Goal: Use online tool/utility: Utilize a website feature to perform a specific function

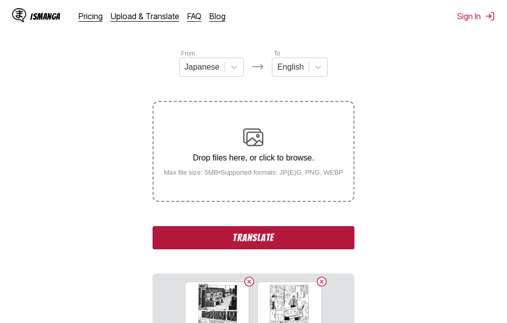
scroll to position [213, 0]
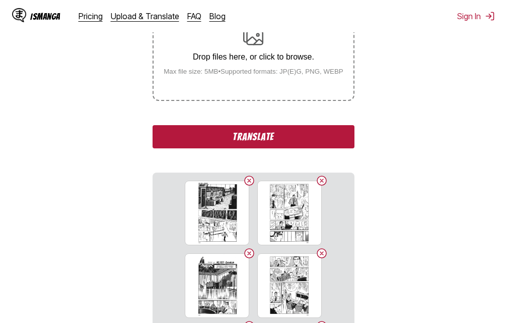
click at [281, 137] on button "Translate" at bounding box center [254, 136] width 202 height 23
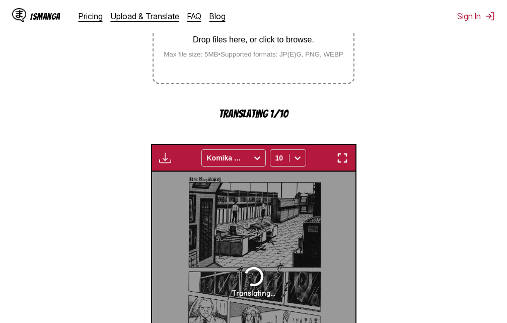
scroll to position [252, 0]
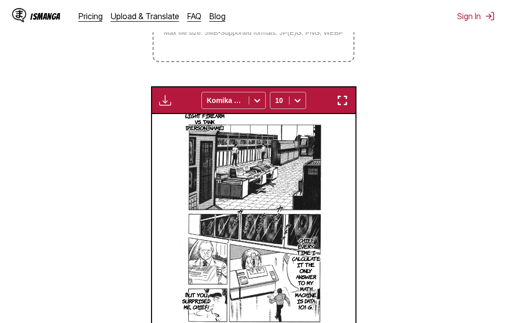
click at [344, 104] on img "button" at bounding box center [343, 100] width 12 height 12
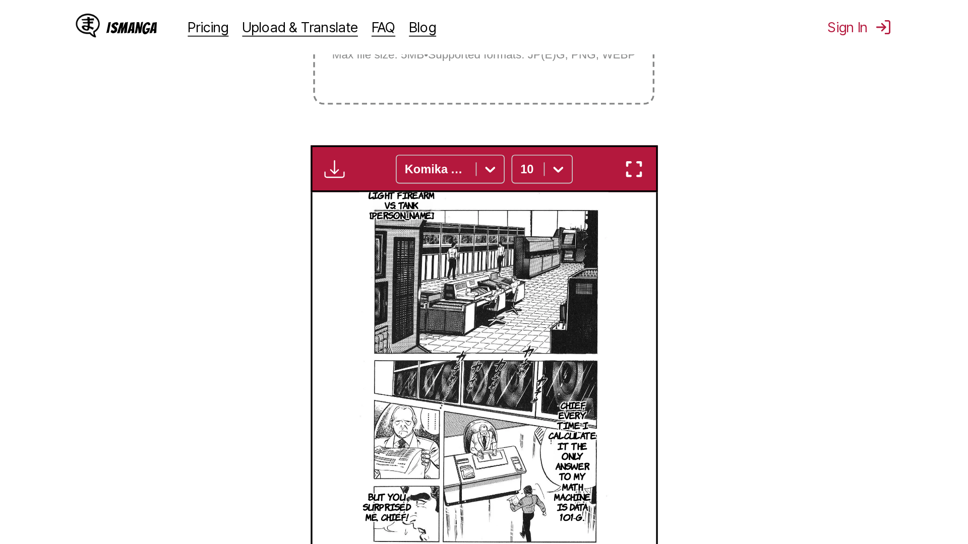
scroll to position [106, 0]
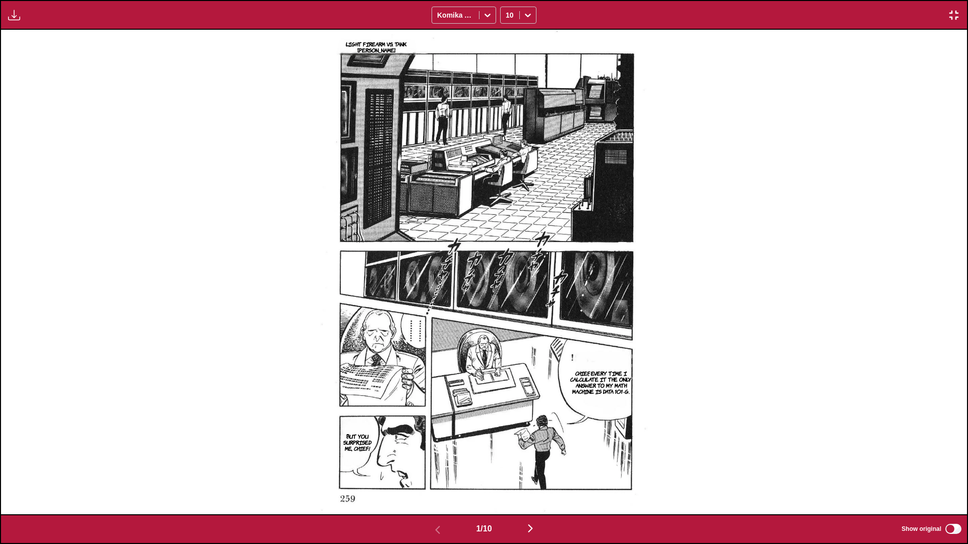
click at [507, 322] on img "button" at bounding box center [530, 528] width 12 height 12
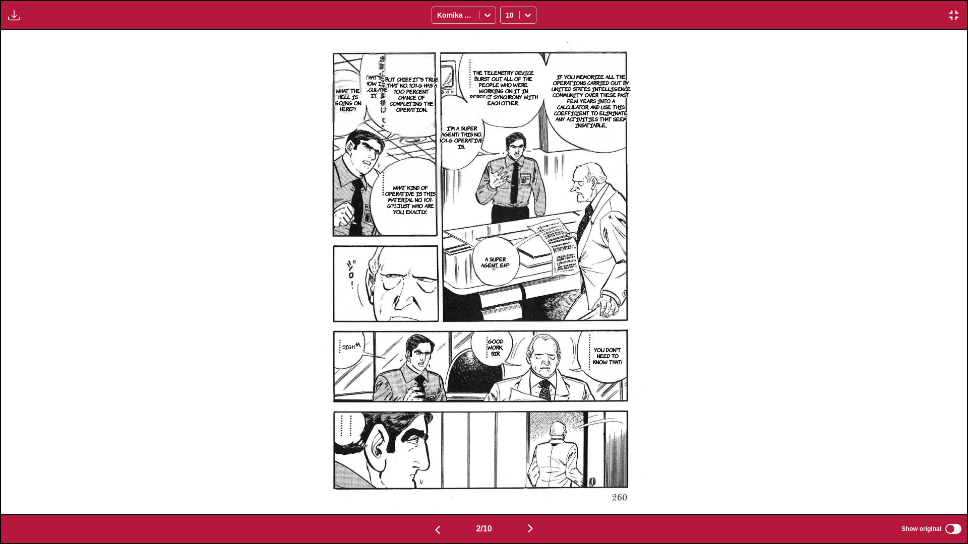
click at [507, 322] on img "button" at bounding box center [530, 529] width 12 height 12
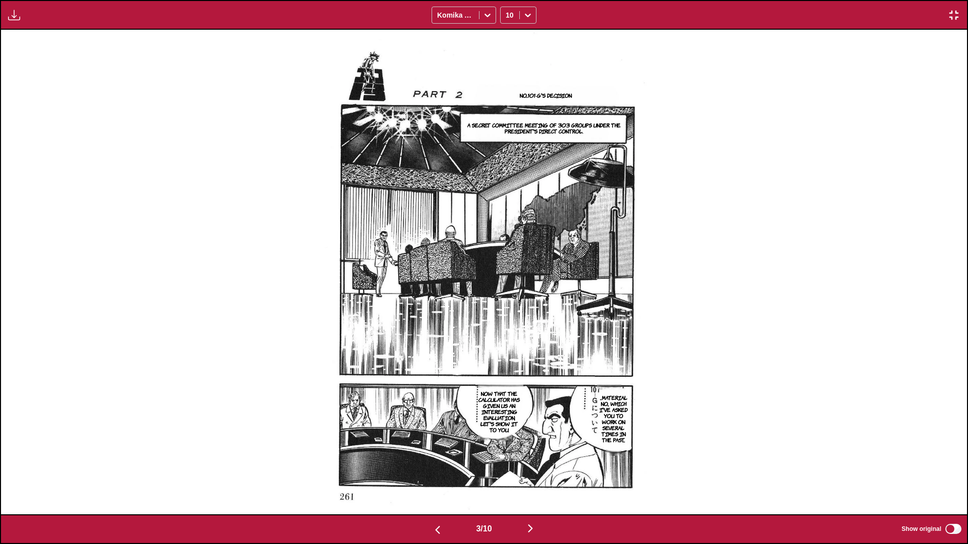
click at [507, 322] on img "button" at bounding box center [530, 529] width 12 height 12
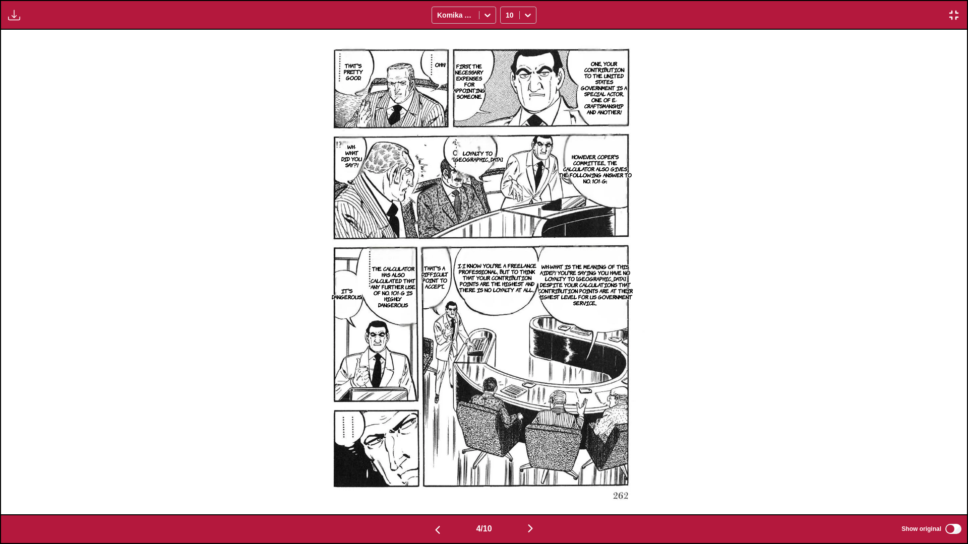
click at [507, 322] on img "button" at bounding box center [530, 529] width 12 height 12
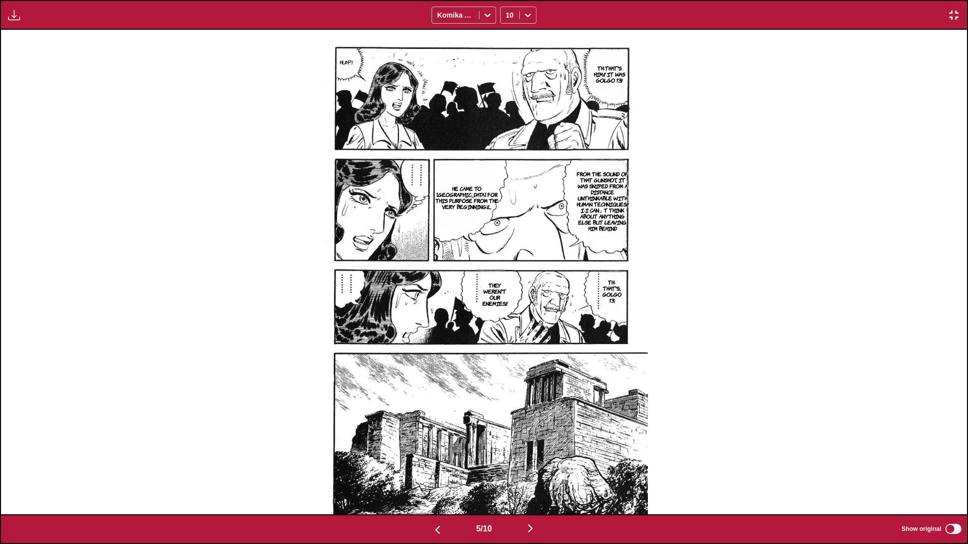
click at [507, 322] on img "button" at bounding box center [530, 529] width 12 height 12
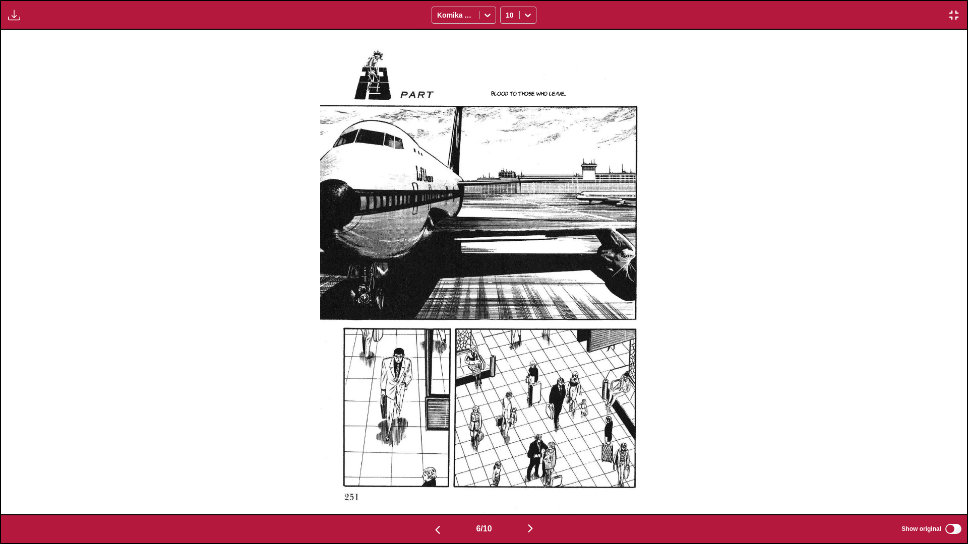
click at [507, 322] on img "button" at bounding box center [530, 529] width 12 height 12
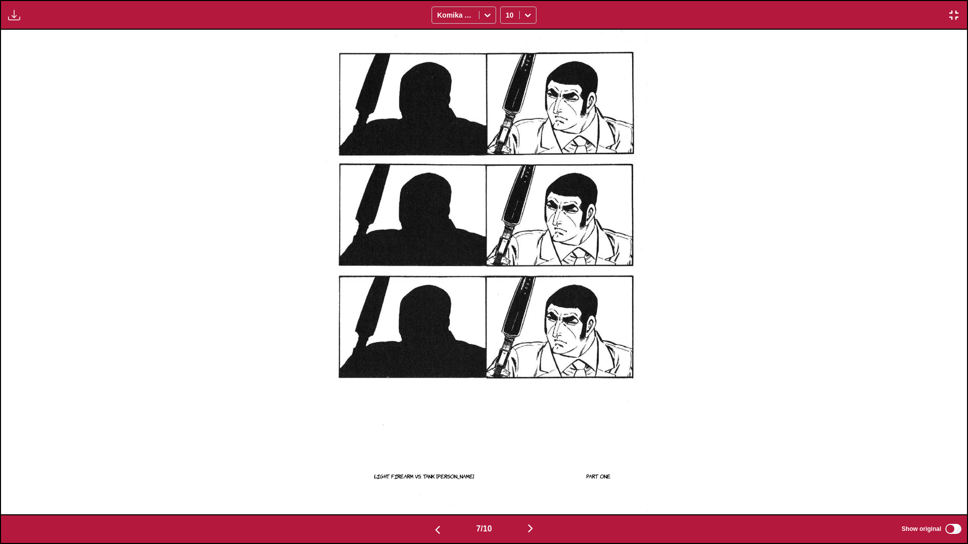
click at [507, 322] on img "button" at bounding box center [530, 529] width 12 height 12
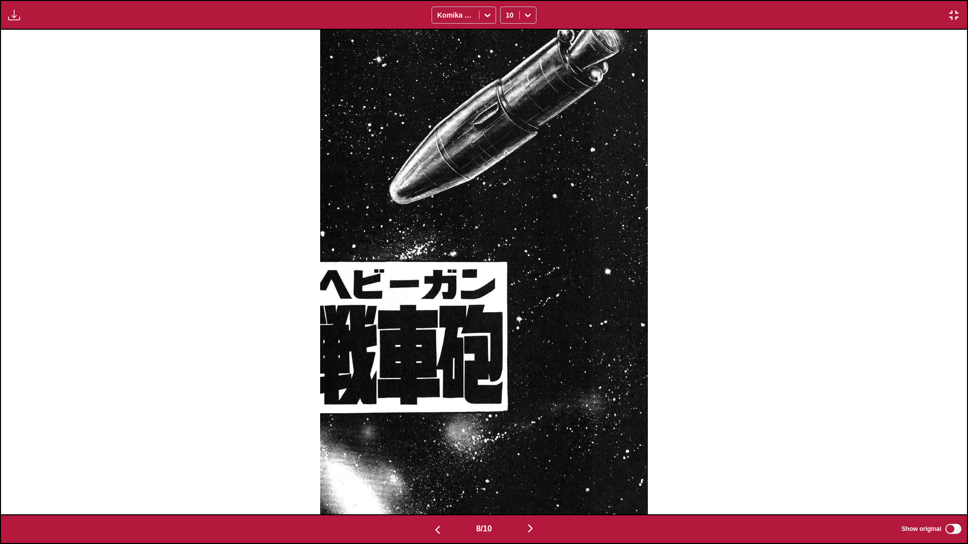
click at [507, 322] on img "button" at bounding box center [530, 529] width 12 height 12
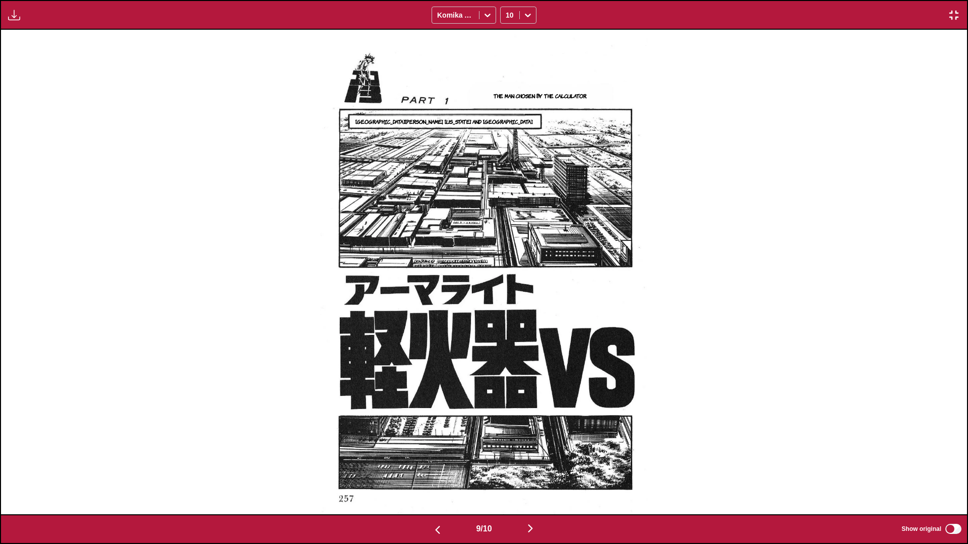
click at [507, 322] on button "button" at bounding box center [530, 529] width 60 height 15
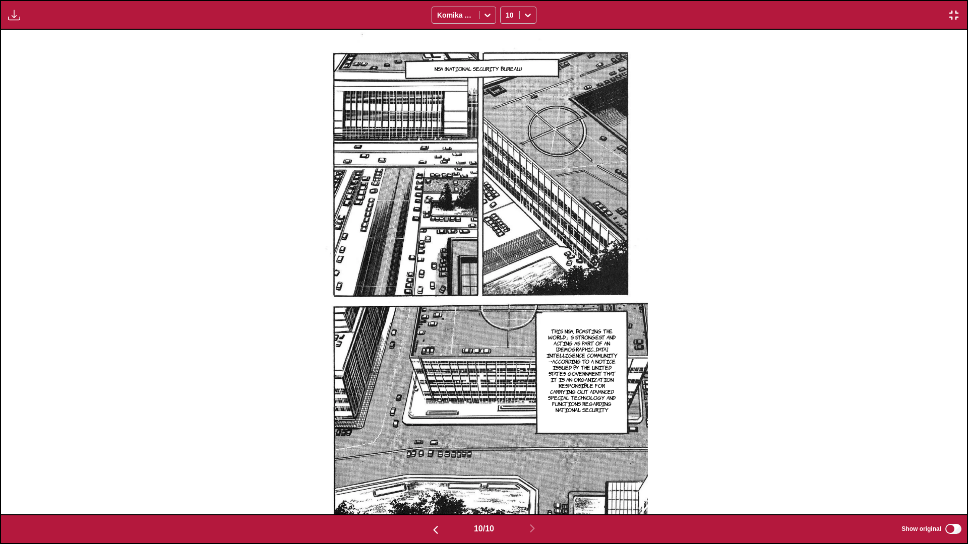
click at [507, 9] on img "button" at bounding box center [953, 15] width 12 height 12
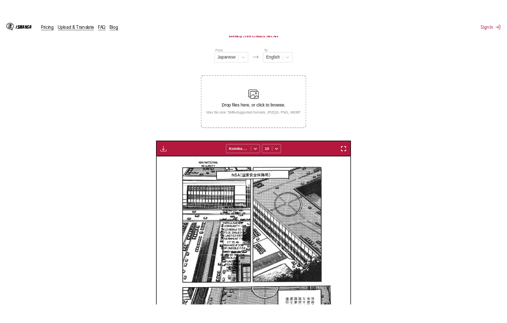
scroll to position [0, 1832]
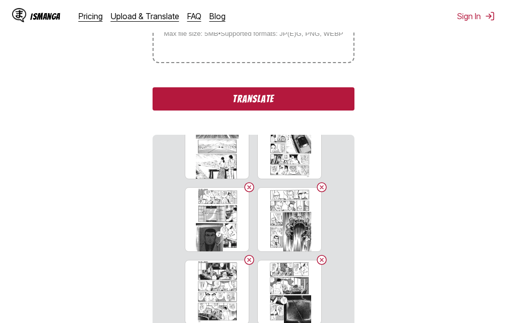
scroll to position [252, 0]
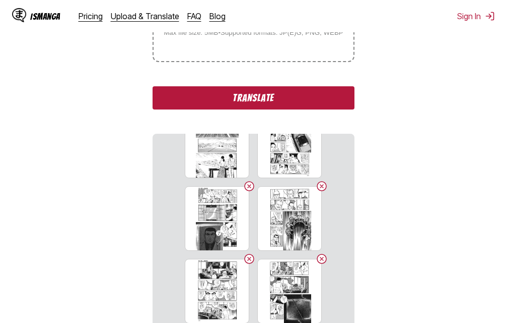
click at [254, 100] on button "Translate" at bounding box center [254, 97] width 202 height 23
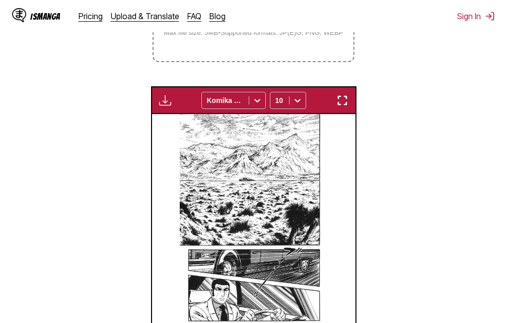
click at [346, 101] on img "button" at bounding box center [343, 100] width 12 height 12
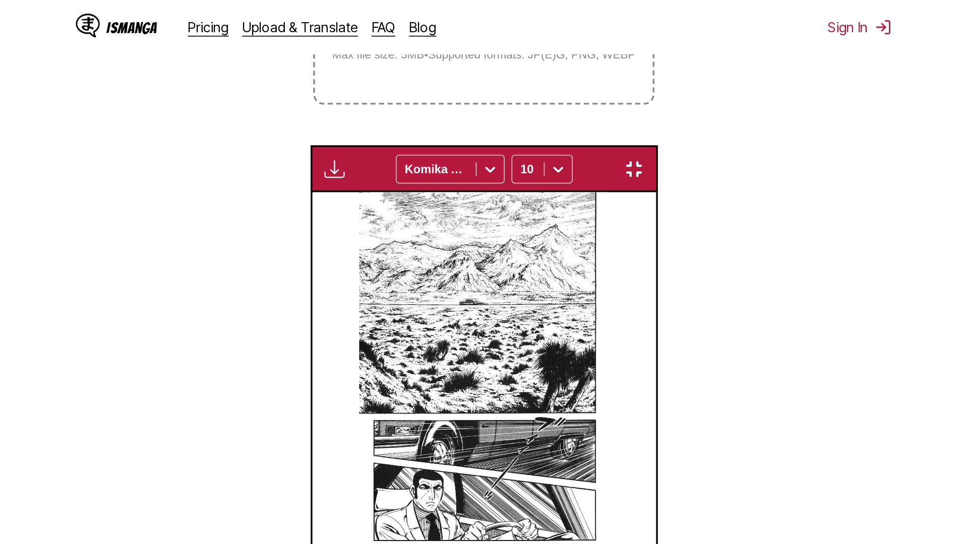
scroll to position [106, 0]
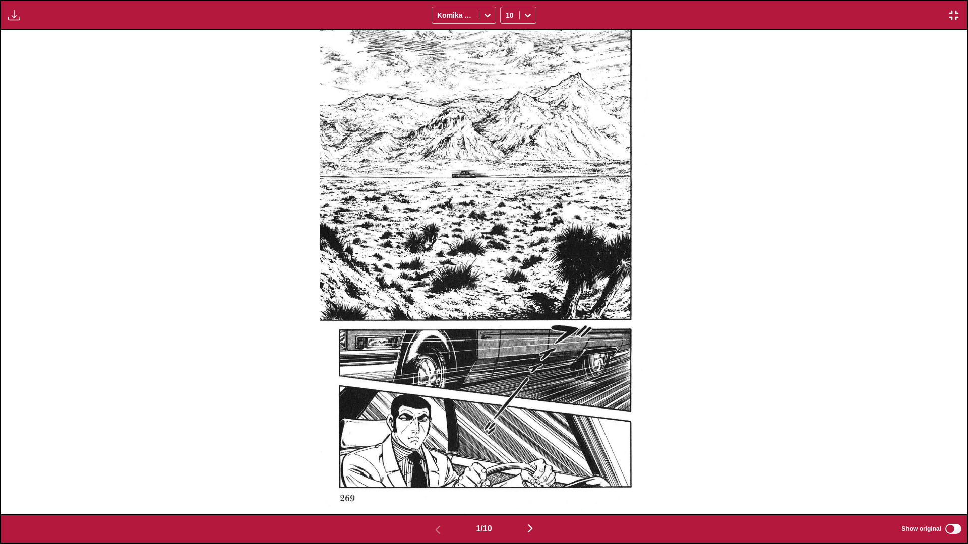
click at [507, 322] on img "button" at bounding box center [530, 529] width 12 height 12
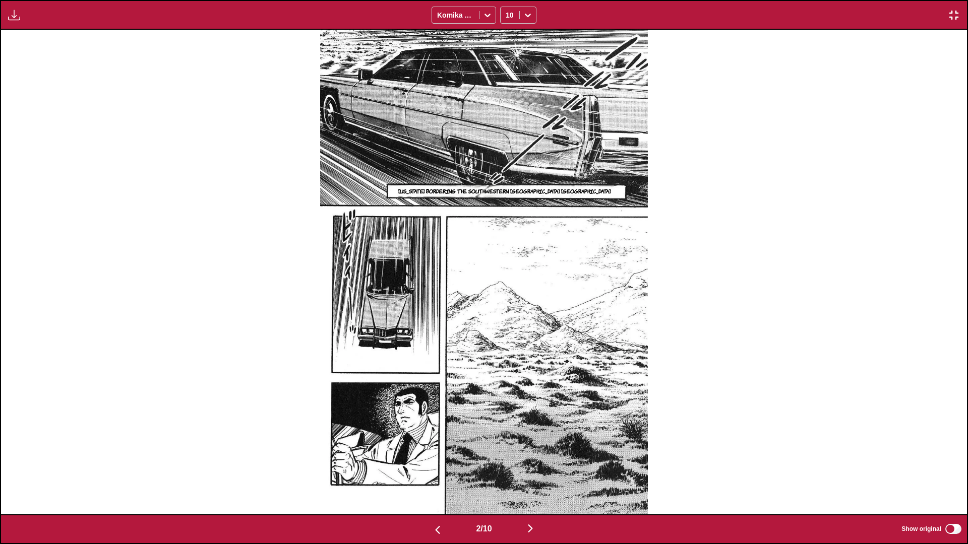
click at [507, 322] on img "button" at bounding box center [530, 529] width 12 height 12
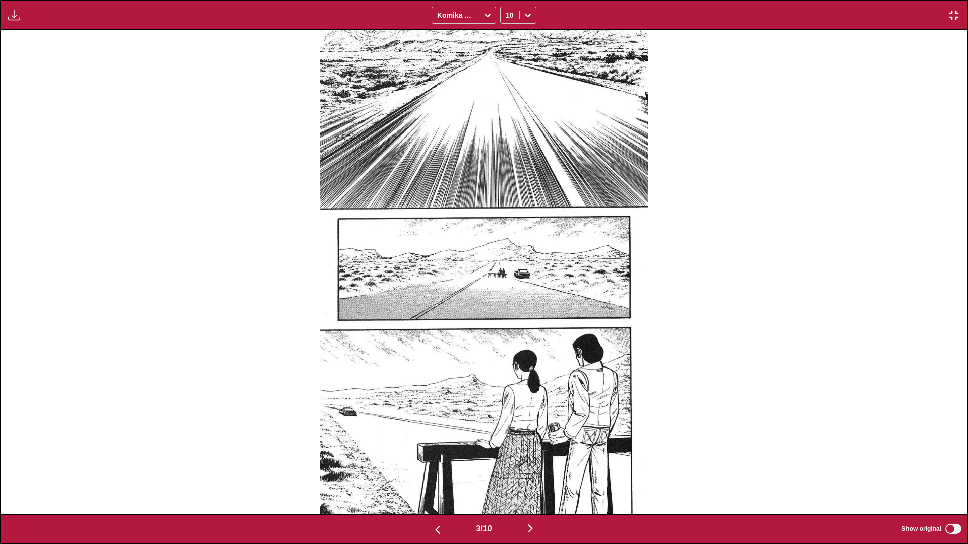
click at [507, 322] on img "button" at bounding box center [530, 529] width 12 height 12
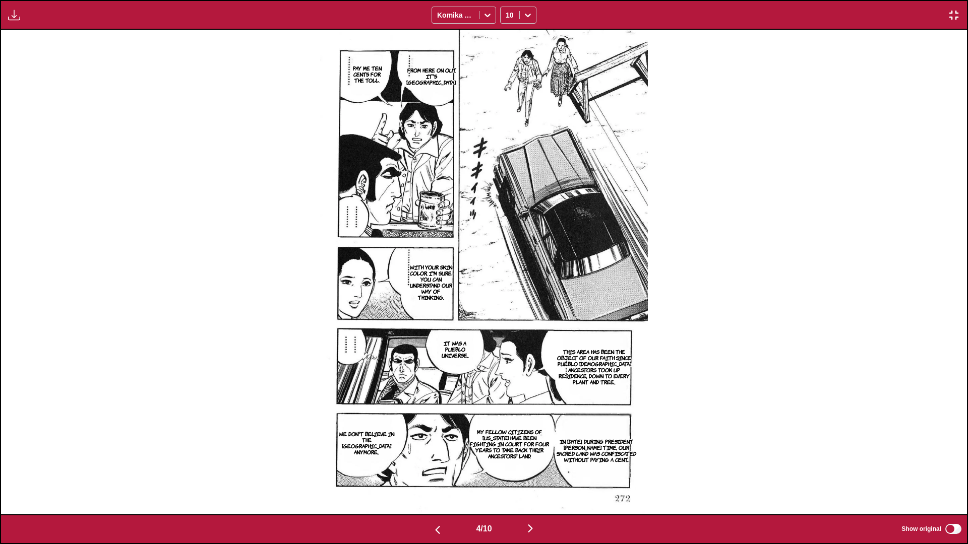
click at [507, 322] on img "button" at bounding box center [530, 529] width 12 height 12
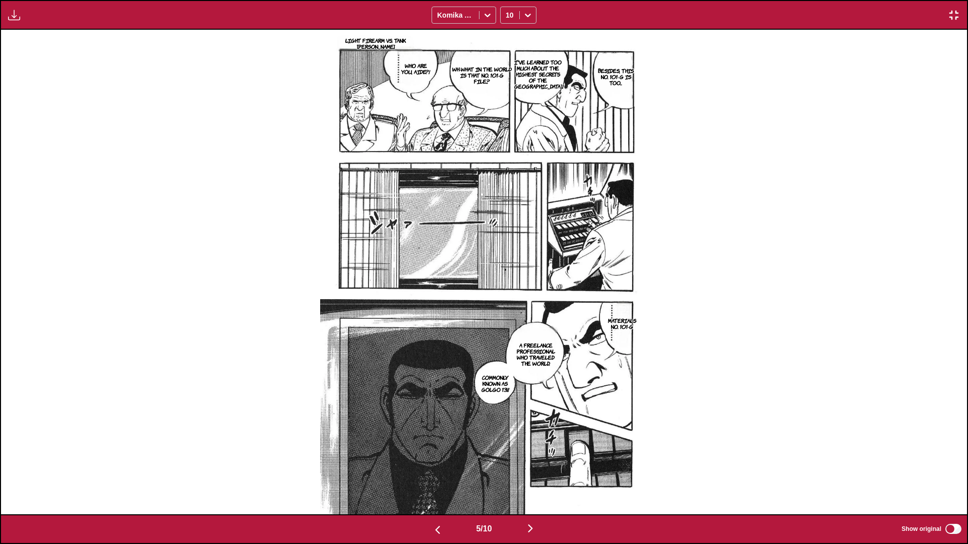
click at [507, 322] on img "button" at bounding box center [530, 529] width 12 height 12
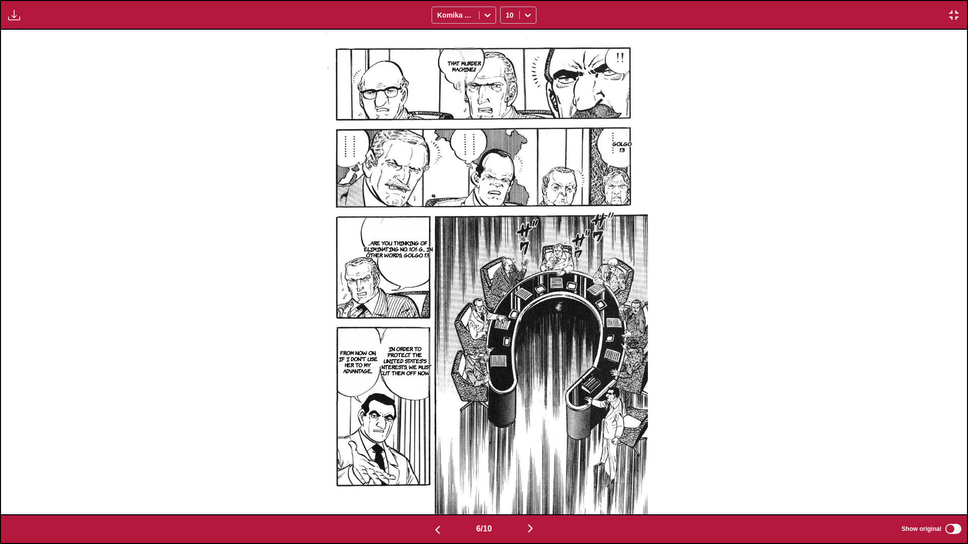
click at [507, 322] on img "button" at bounding box center [530, 529] width 12 height 12
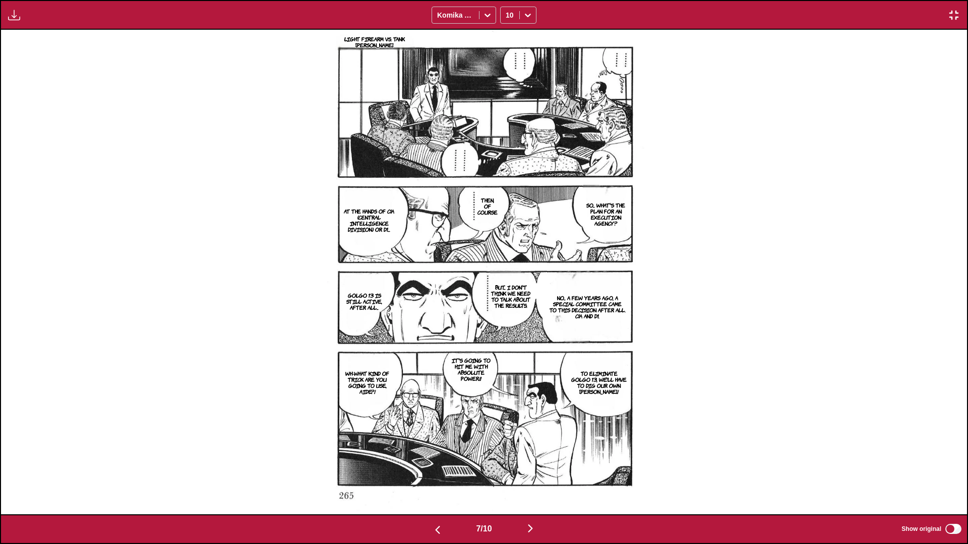
click at [507, 322] on img "button" at bounding box center [530, 529] width 12 height 12
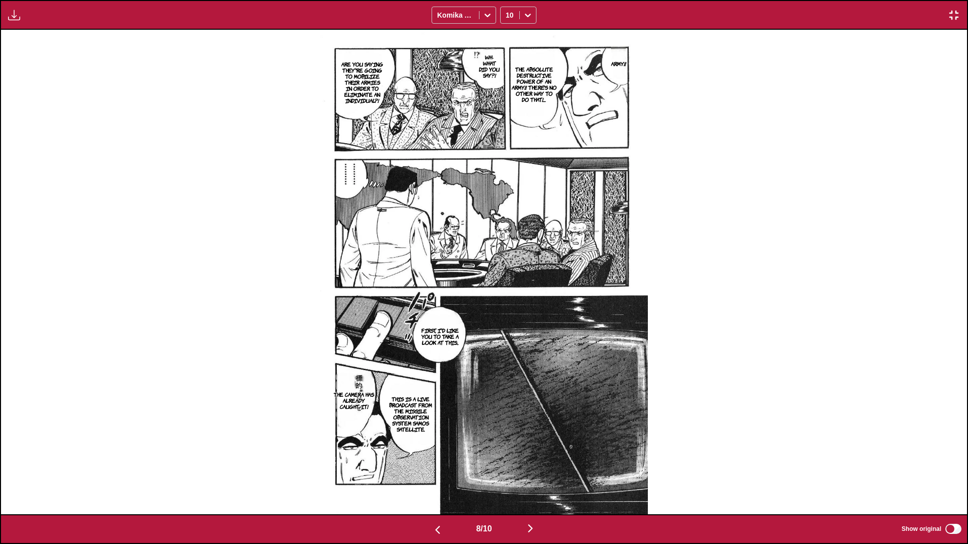
click at [507, 322] on img "button" at bounding box center [530, 528] width 12 height 12
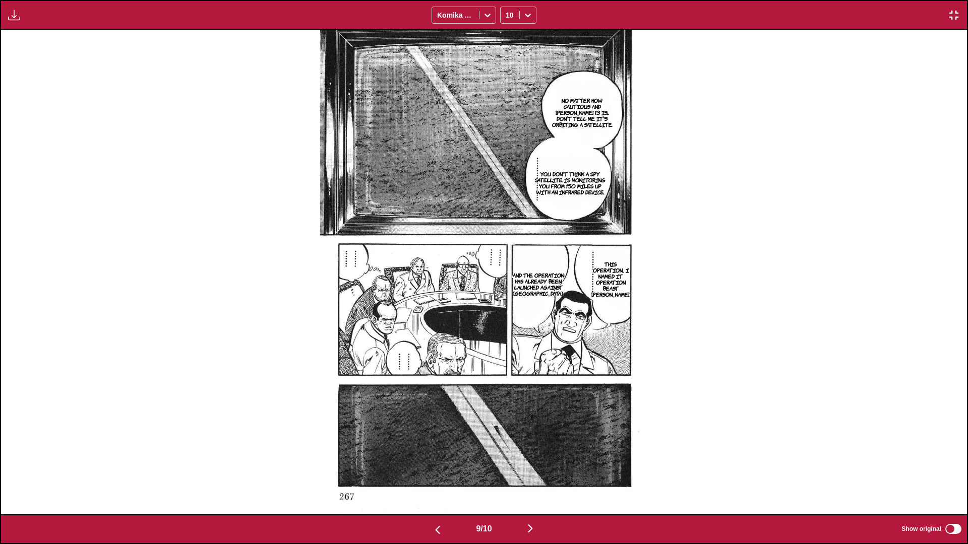
click at [507, 322] on img "button" at bounding box center [530, 529] width 12 height 12
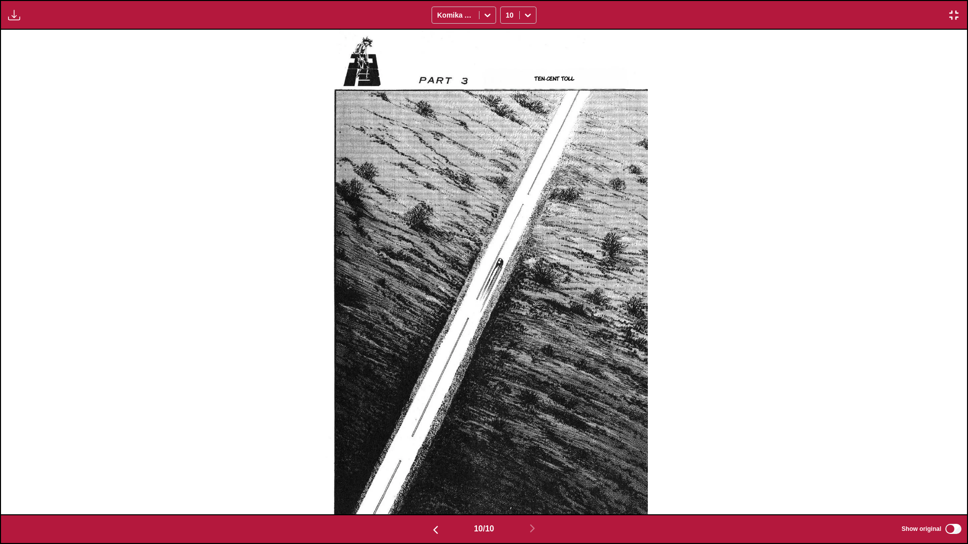
click at [507, 13] on img "button" at bounding box center [953, 15] width 12 height 12
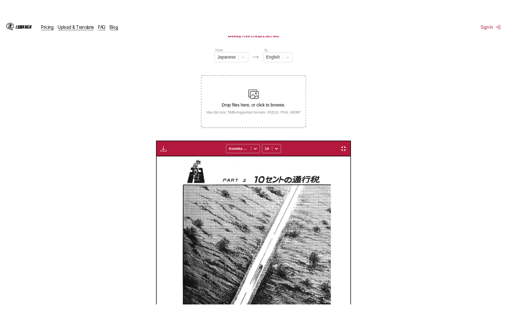
scroll to position [0, 1832]
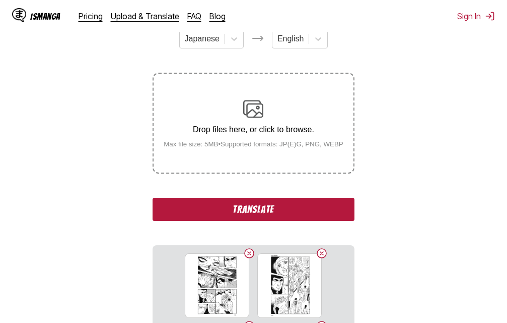
scroll to position [178, 0]
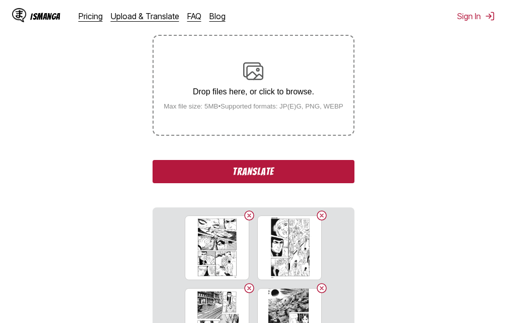
click at [273, 168] on button "Translate" at bounding box center [254, 171] width 202 height 23
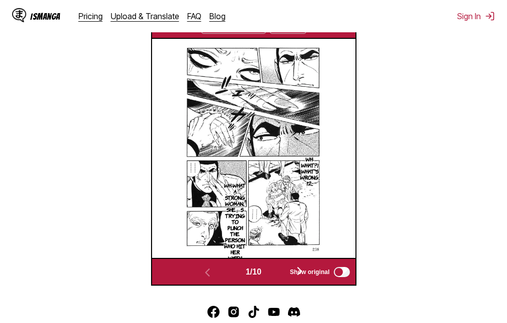
scroll to position [277, 0]
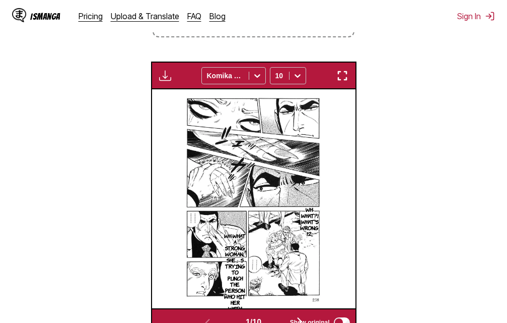
click at [351, 78] on button "button" at bounding box center [343, 75] width 18 height 13
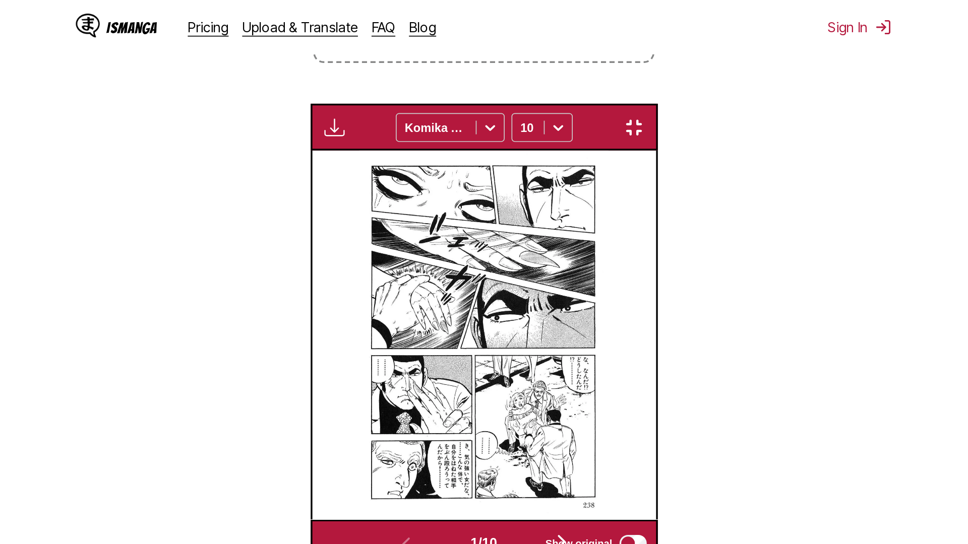
scroll to position [106, 0]
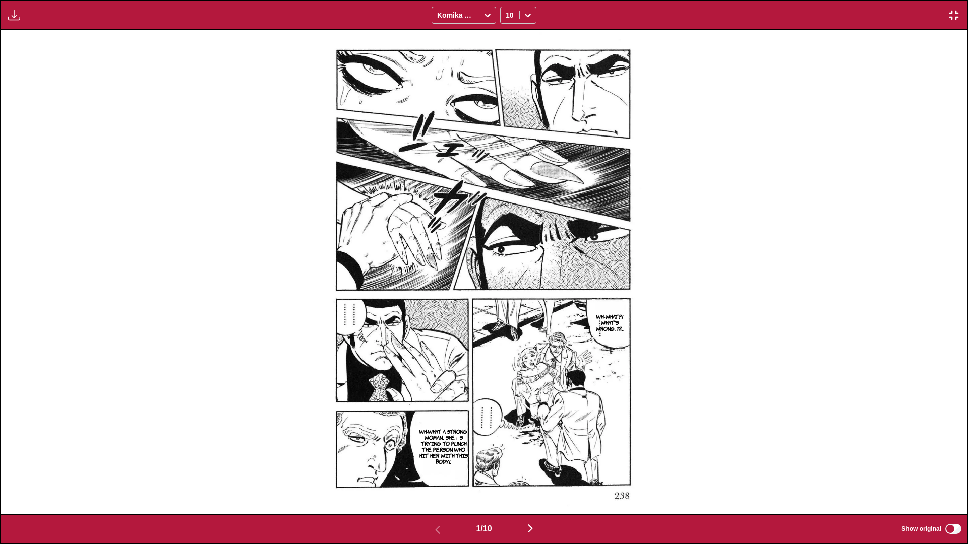
click at [507, 322] on img "button" at bounding box center [530, 529] width 12 height 12
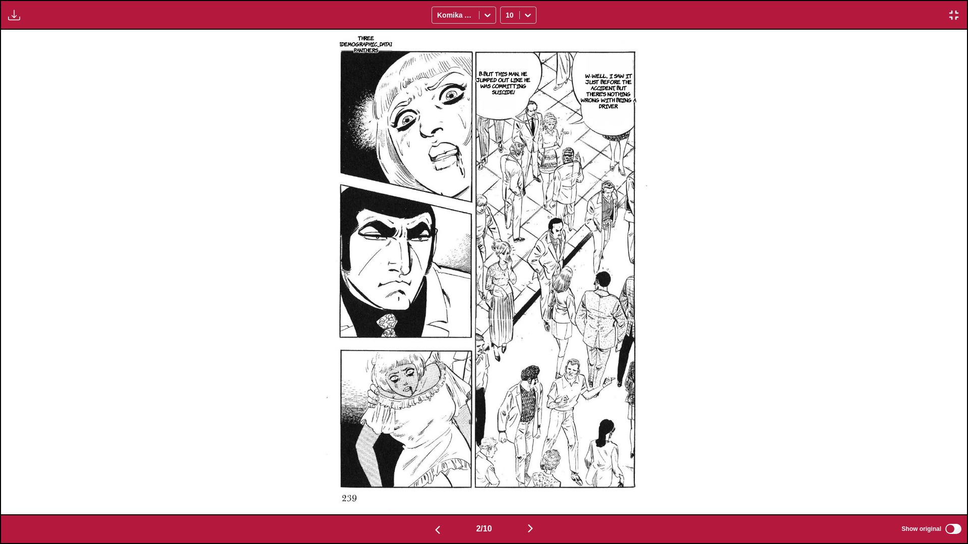
click at [507, 322] on img "button" at bounding box center [530, 529] width 12 height 12
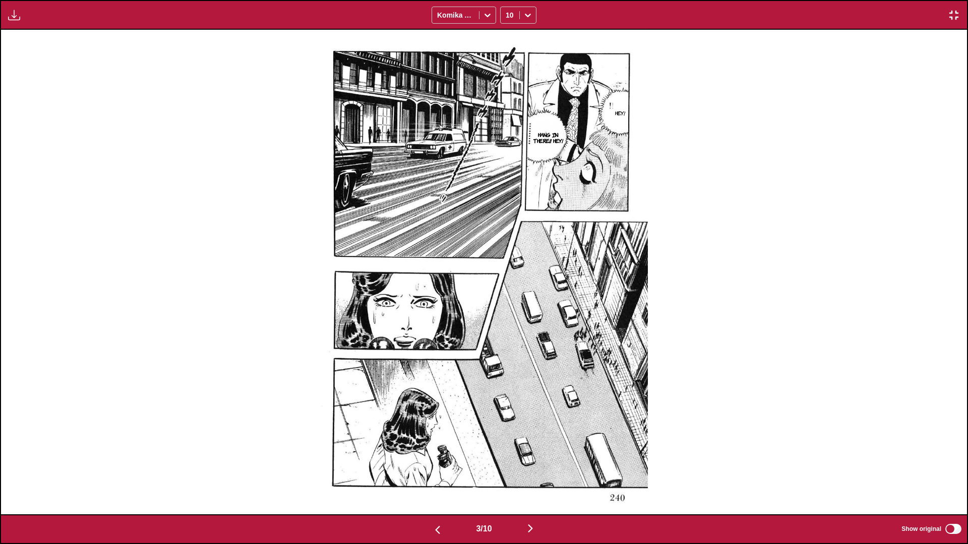
click at [507, 322] on img "button" at bounding box center [530, 529] width 12 height 12
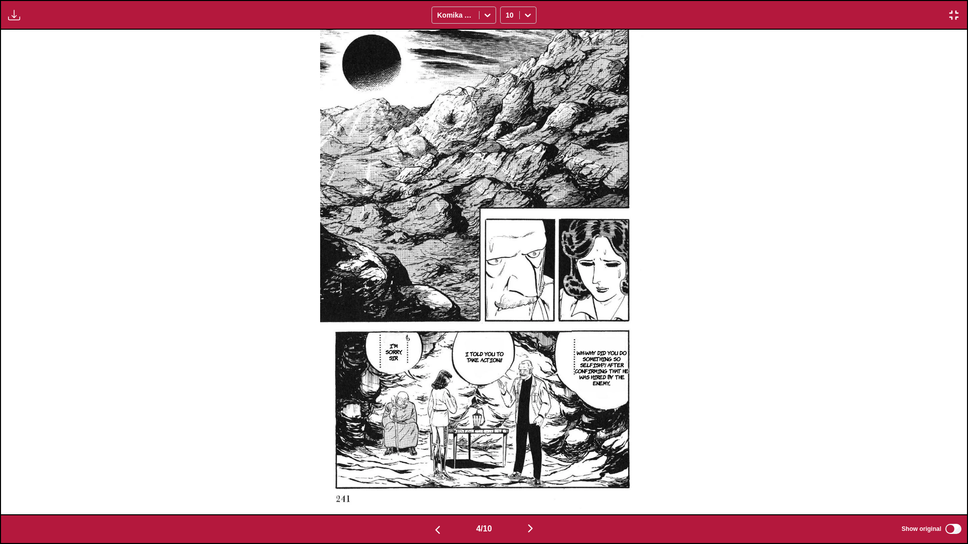
click at [507, 322] on img "button" at bounding box center [530, 529] width 12 height 12
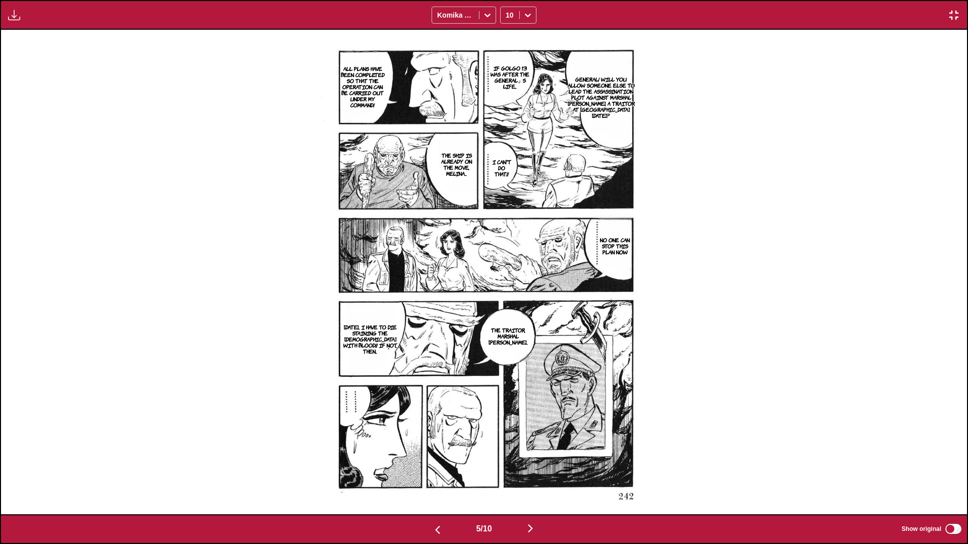
click at [507, 322] on img "button" at bounding box center [530, 529] width 12 height 12
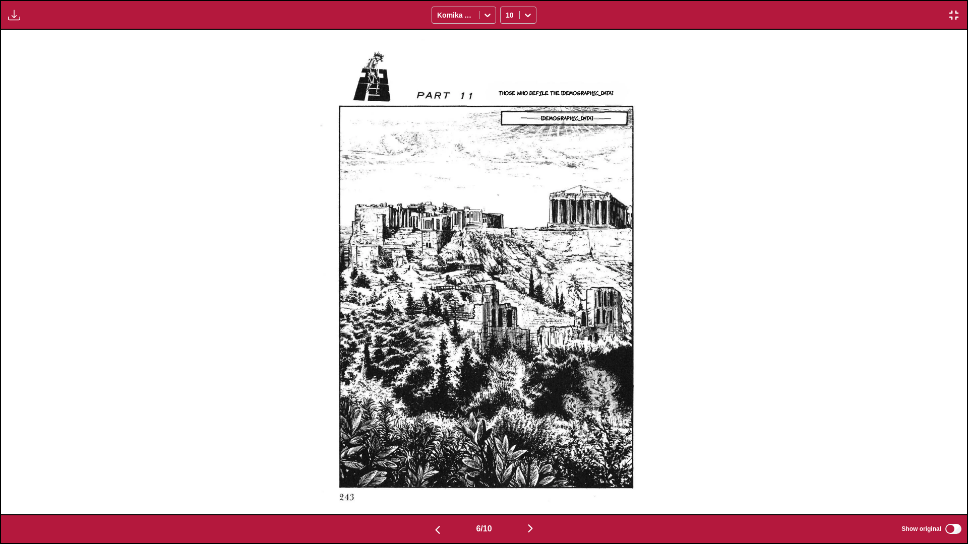
click at [507, 322] on img "button" at bounding box center [530, 529] width 12 height 12
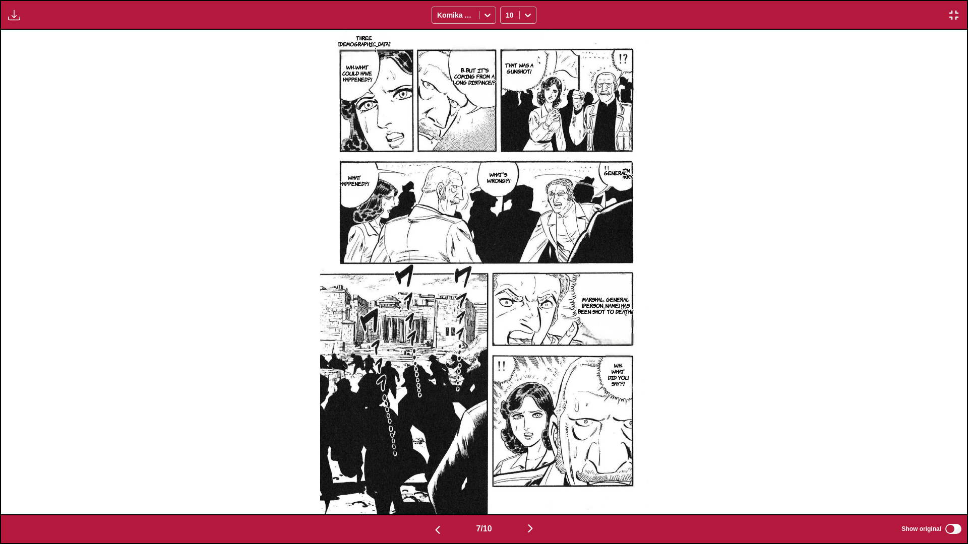
click at [507, 322] on img "button" at bounding box center [530, 529] width 12 height 12
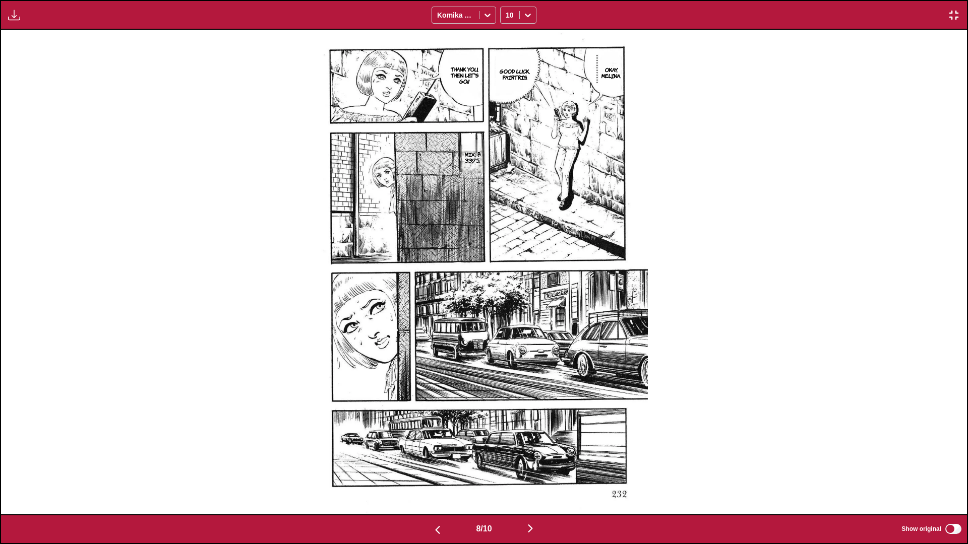
click at [507, 322] on img "button" at bounding box center [530, 529] width 12 height 12
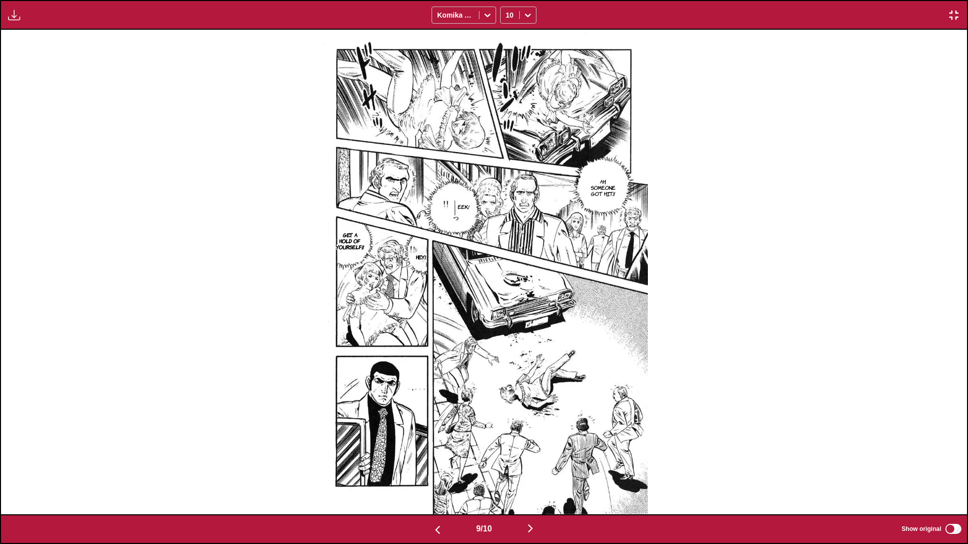
click at [507, 322] on img "button" at bounding box center [530, 529] width 12 height 12
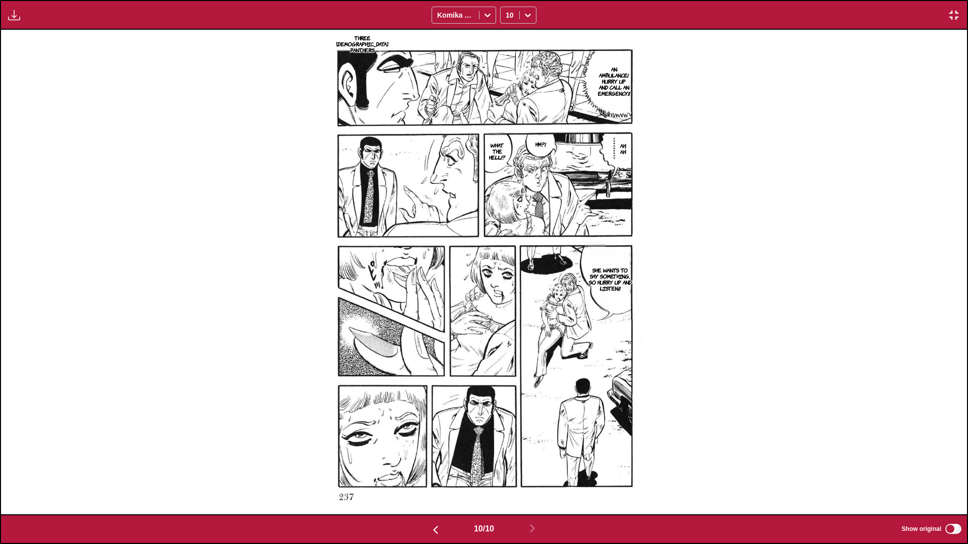
click at [507, 11] on img "button" at bounding box center [953, 15] width 12 height 12
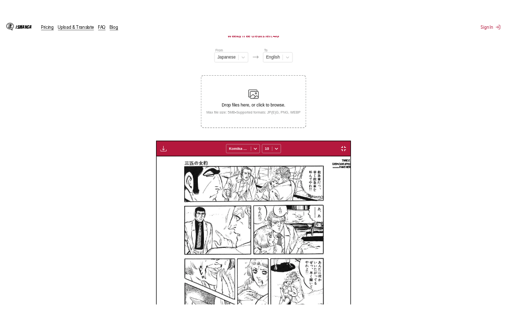
scroll to position [0, 1832]
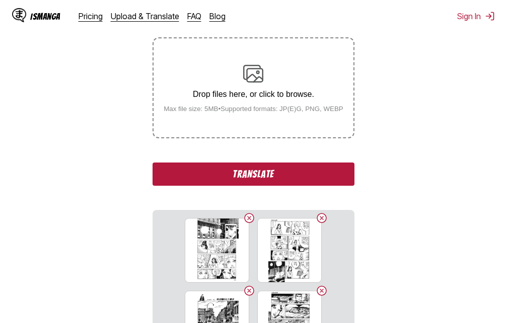
scroll to position [209, 0]
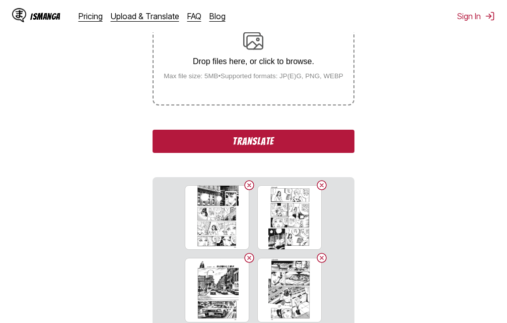
click at [249, 142] on button "Translate" at bounding box center [254, 141] width 202 height 23
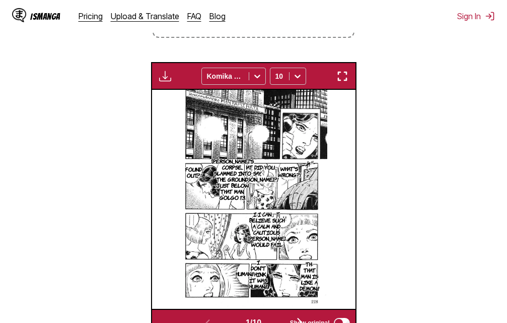
scroll to position [277, 0]
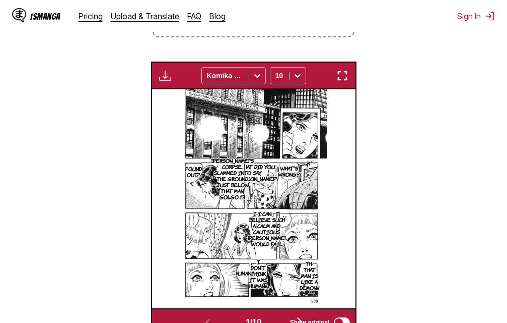
click at [341, 78] on img "button" at bounding box center [343, 76] width 12 height 12
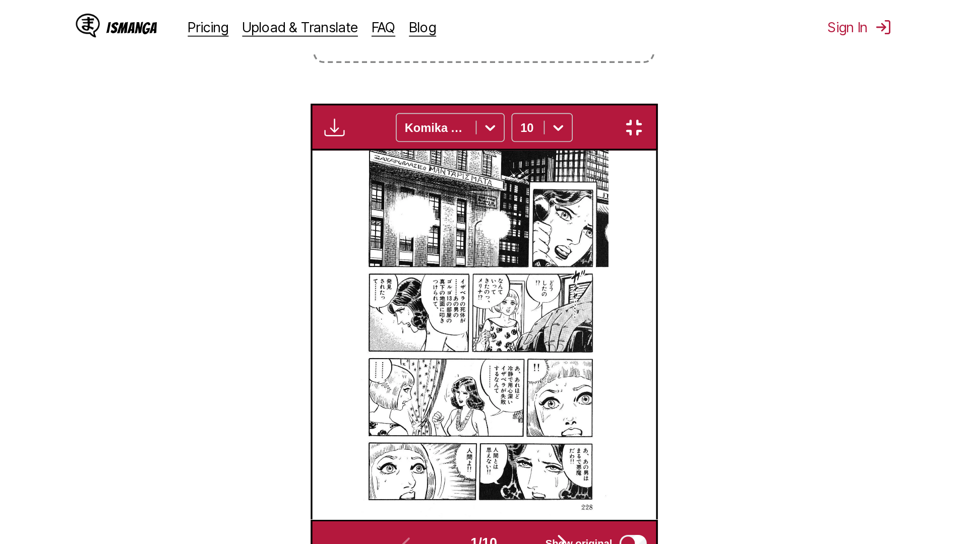
scroll to position [106, 0]
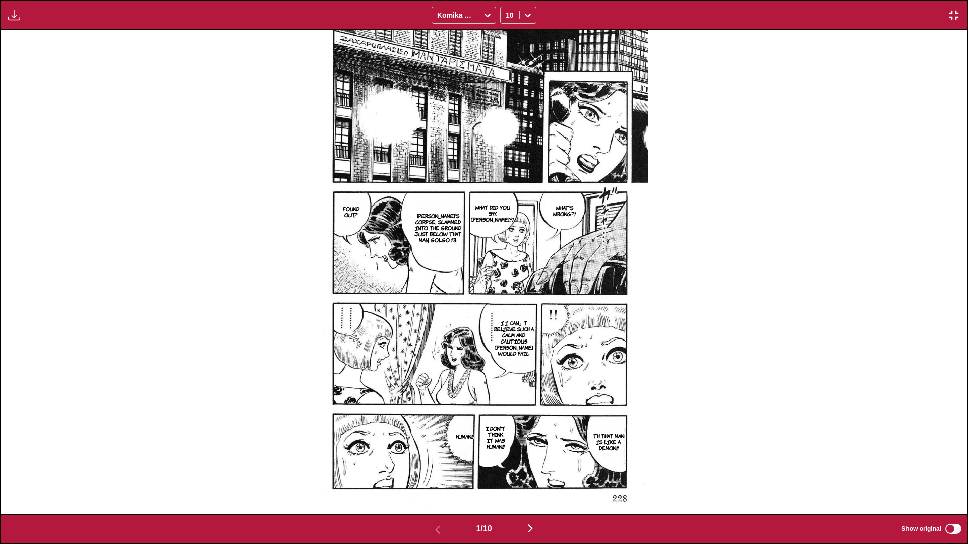
click at [507, 322] on img "button" at bounding box center [530, 529] width 12 height 12
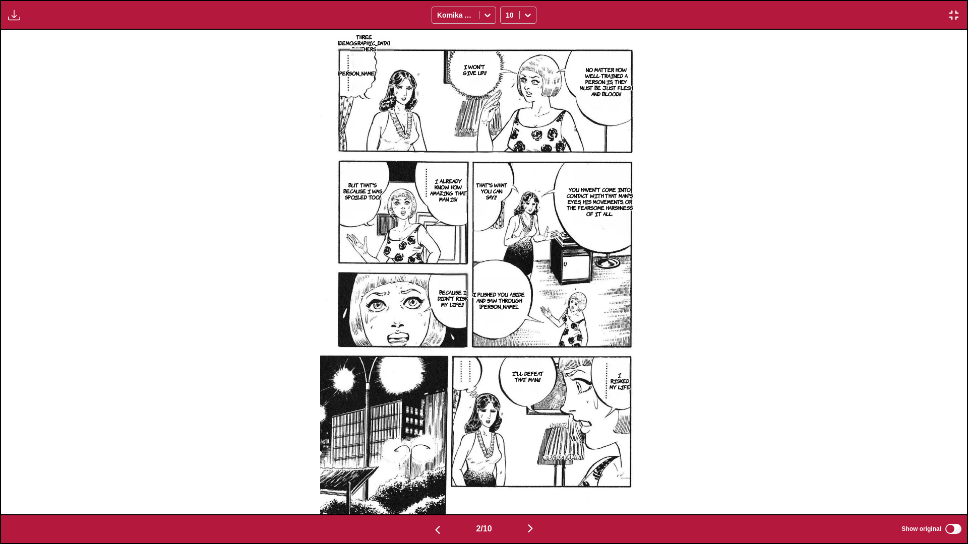
click at [507, 322] on img "button" at bounding box center [530, 529] width 12 height 12
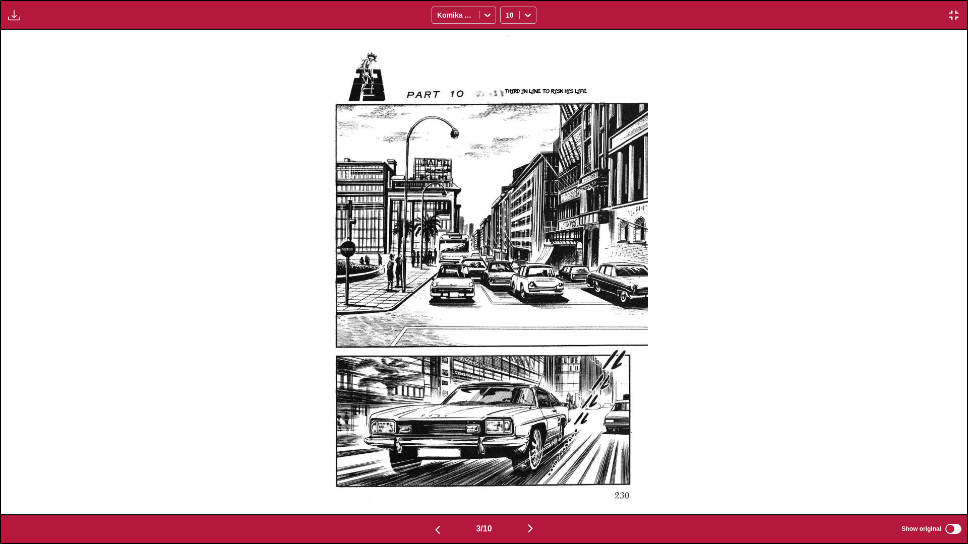
click at [507, 322] on img "button" at bounding box center [530, 529] width 12 height 12
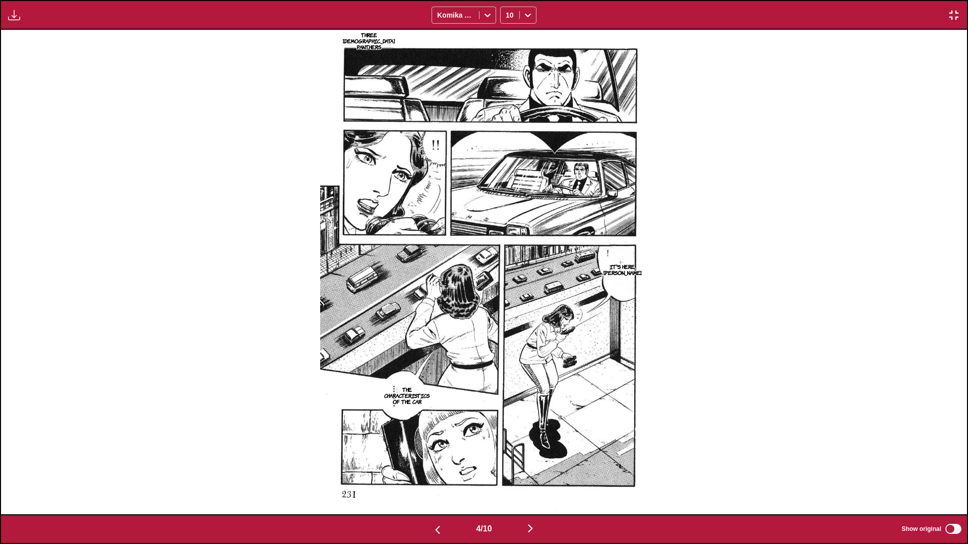
click at [507, 322] on img "button" at bounding box center [530, 529] width 12 height 12
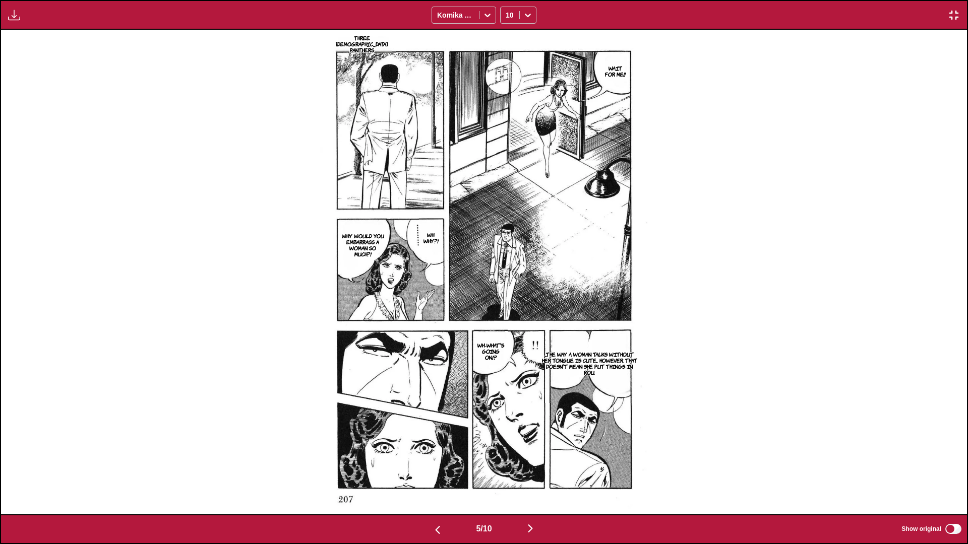
click at [507, 322] on img "button" at bounding box center [530, 529] width 12 height 12
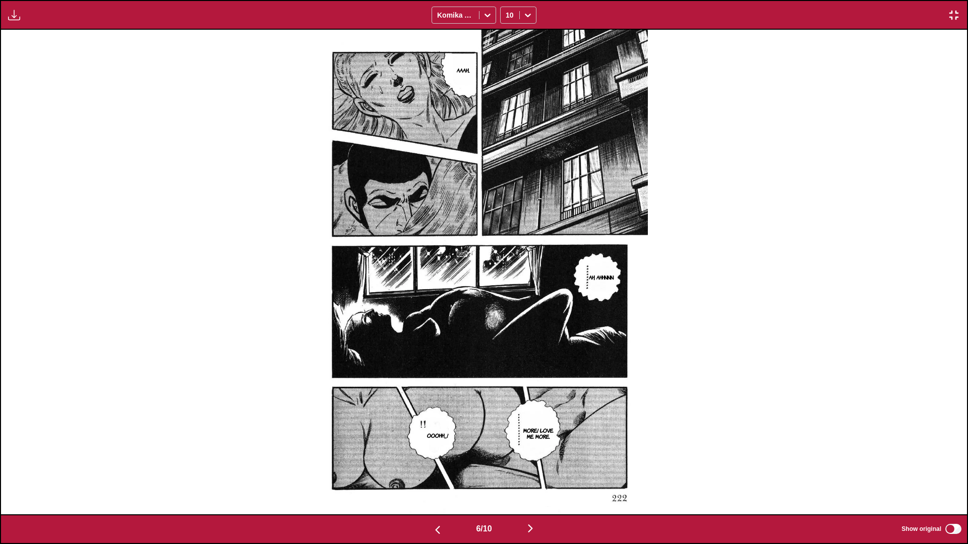
click at [507, 322] on img "button" at bounding box center [530, 529] width 12 height 12
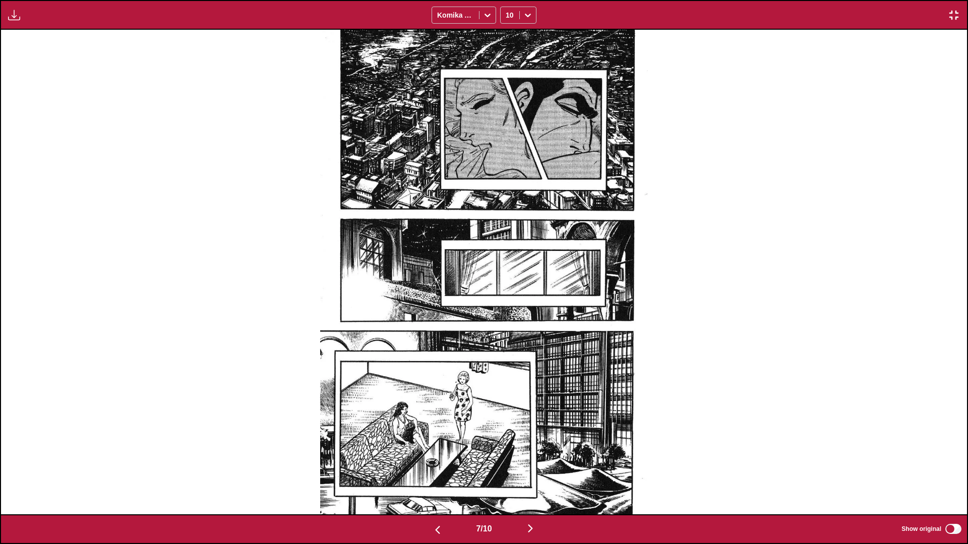
click at [507, 322] on img "button" at bounding box center [530, 529] width 12 height 12
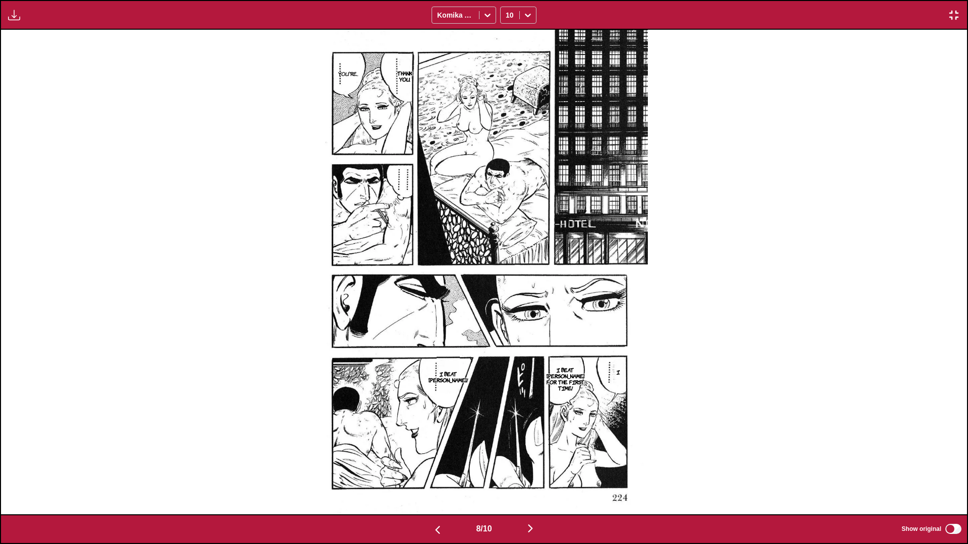
click at [507, 322] on img "button" at bounding box center [530, 529] width 12 height 12
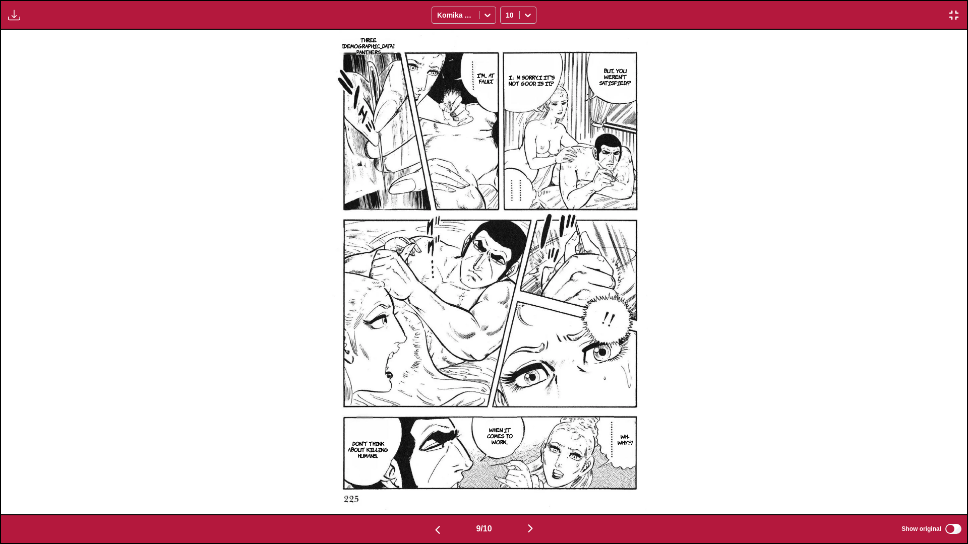
click at [507, 322] on img "button" at bounding box center [530, 529] width 12 height 12
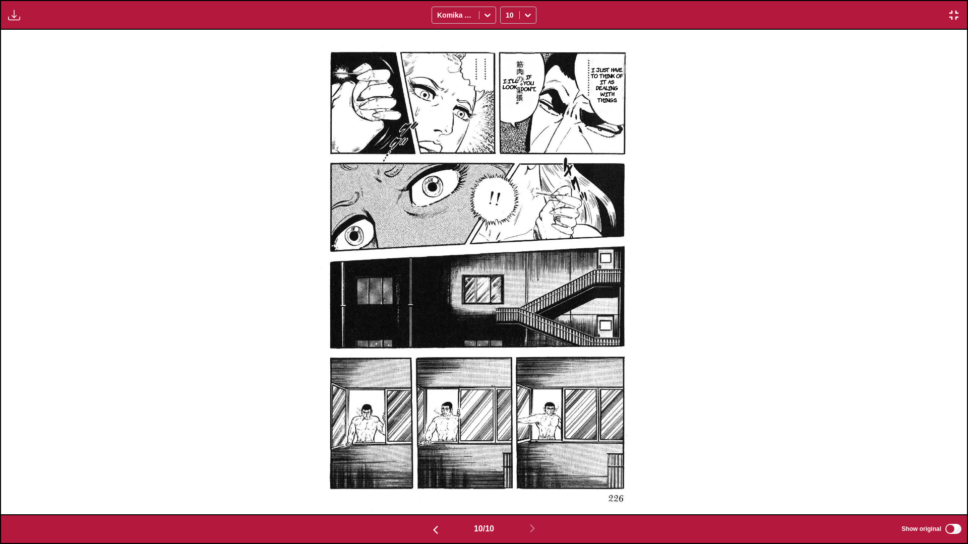
click at [507, 16] on img "button" at bounding box center [953, 15] width 12 height 12
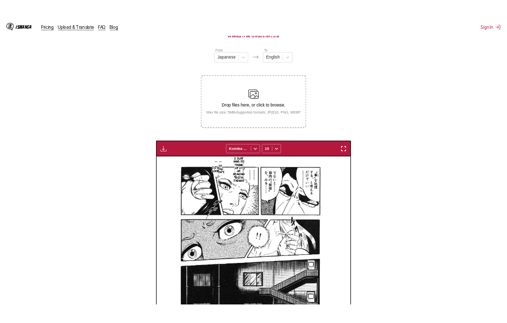
scroll to position [0, 1832]
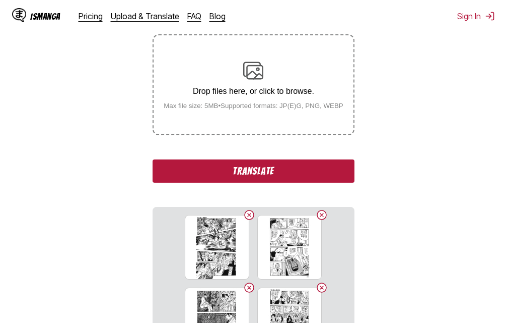
scroll to position [229, 0]
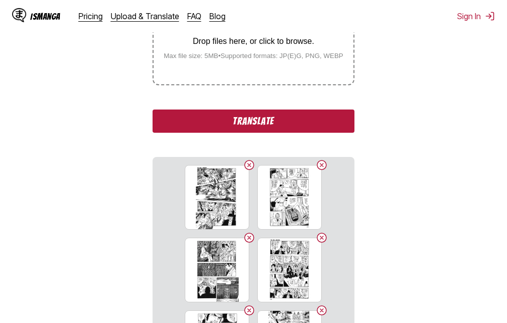
click at [247, 120] on button "Translate" at bounding box center [254, 120] width 202 height 23
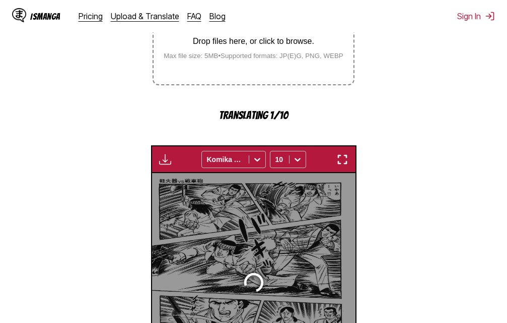
scroll to position [327, 0]
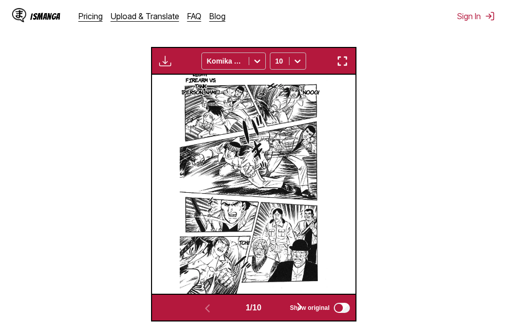
click at [351, 62] on button "button" at bounding box center [343, 60] width 18 height 13
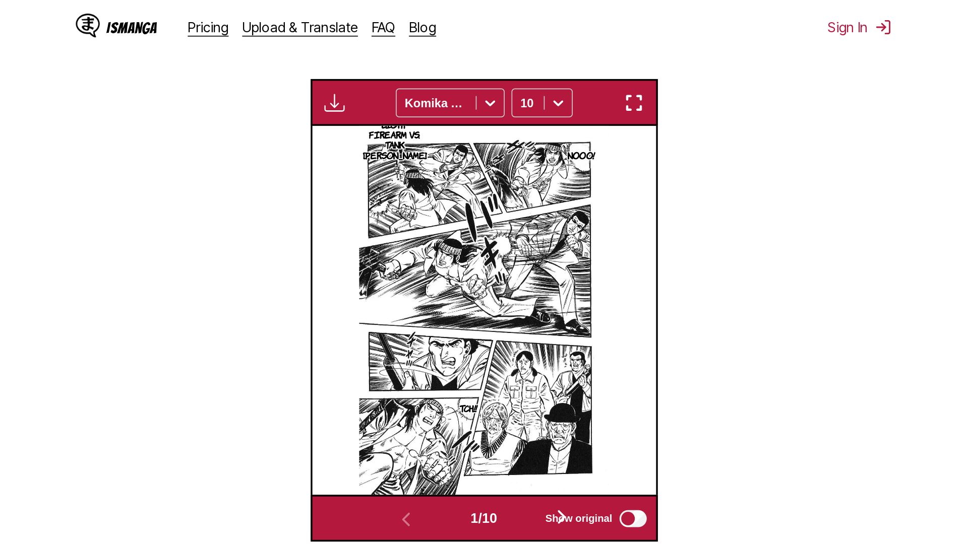
scroll to position [106, 0]
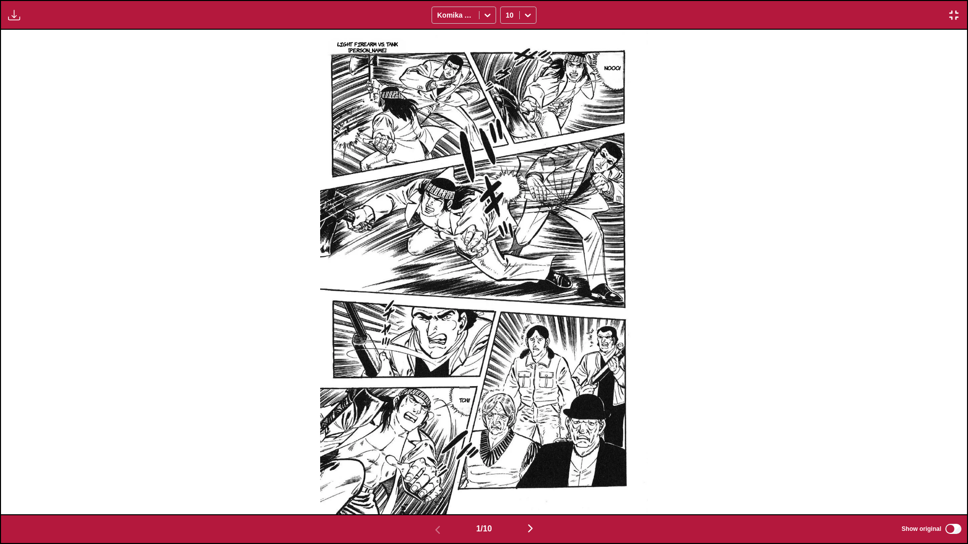
click at [507, 322] on img "button" at bounding box center [530, 528] width 12 height 12
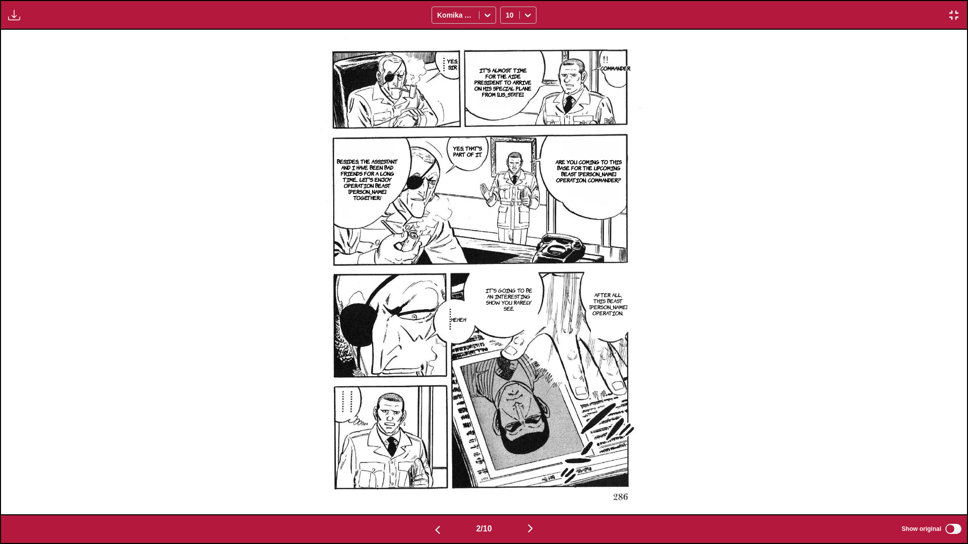
click at [507, 322] on img "button" at bounding box center [530, 529] width 12 height 12
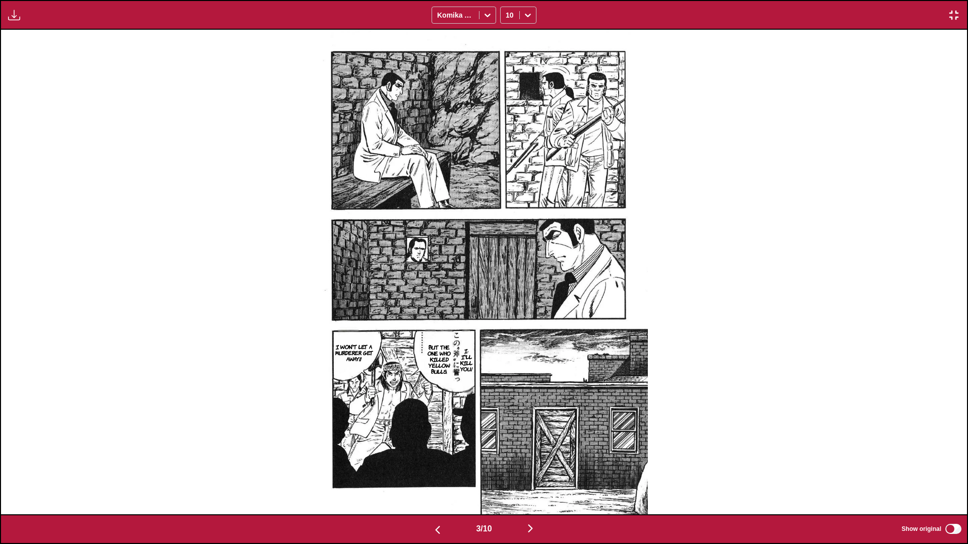
click at [507, 322] on img "button" at bounding box center [530, 529] width 12 height 12
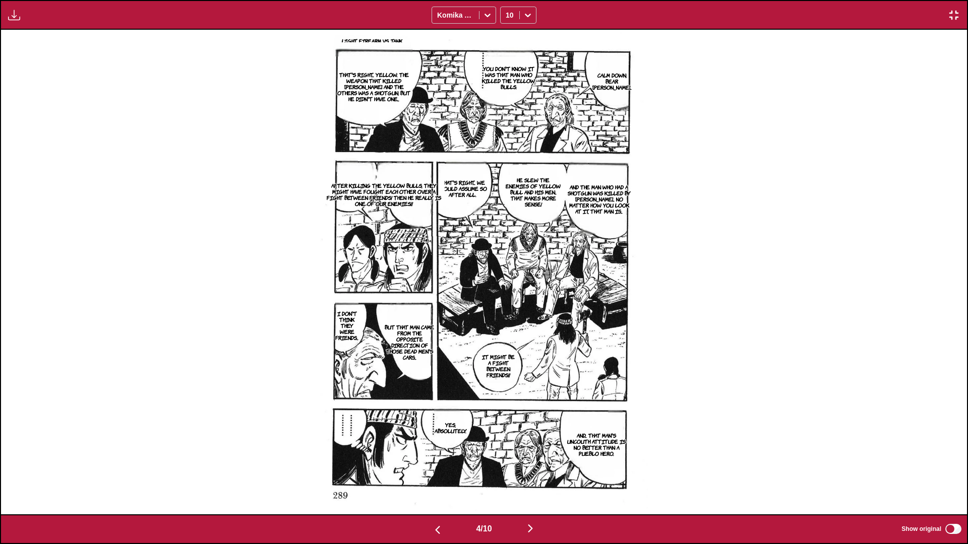
click at [507, 322] on img "button" at bounding box center [530, 529] width 12 height 12
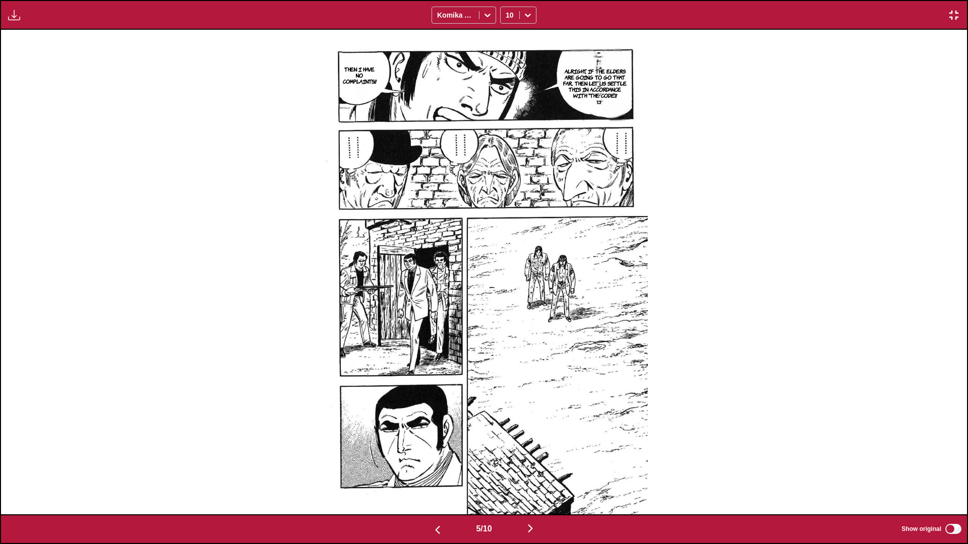
click at [507, 322] on img "button" at bounding box center [530, 529] width 12 height 12
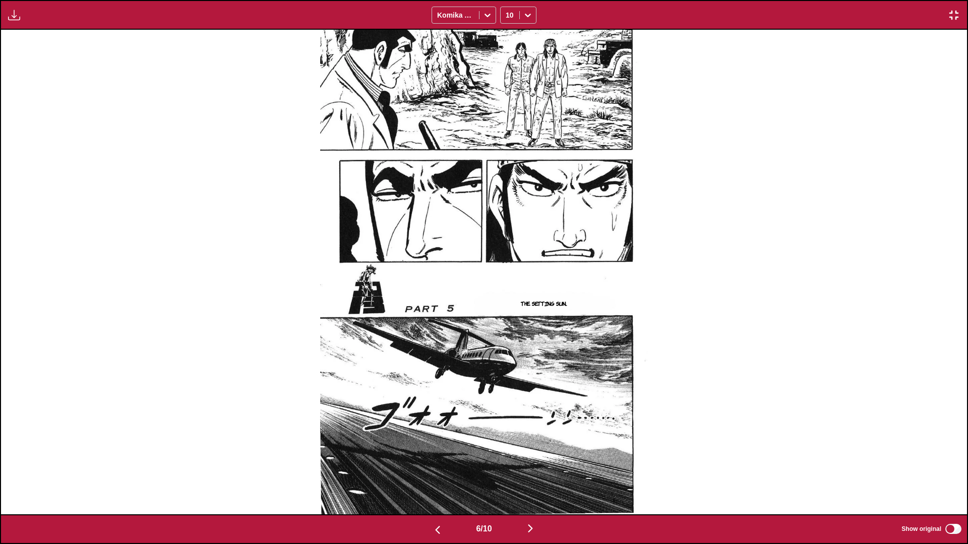
click at [507, 322] on img "button" at bounding box center [530, 529] width 12 height 12
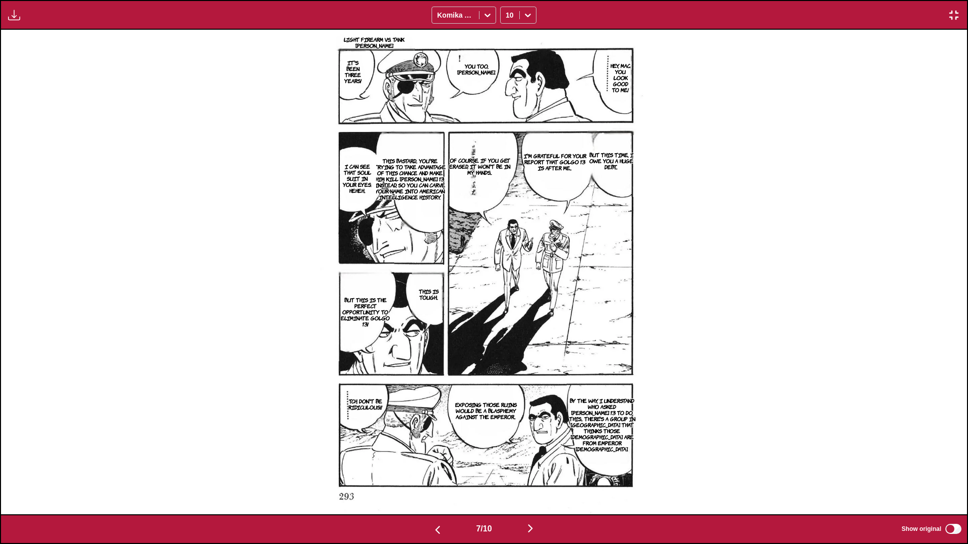
click at [507, 322] on img "button" at bounding box center [530, 529] width 12 height 12
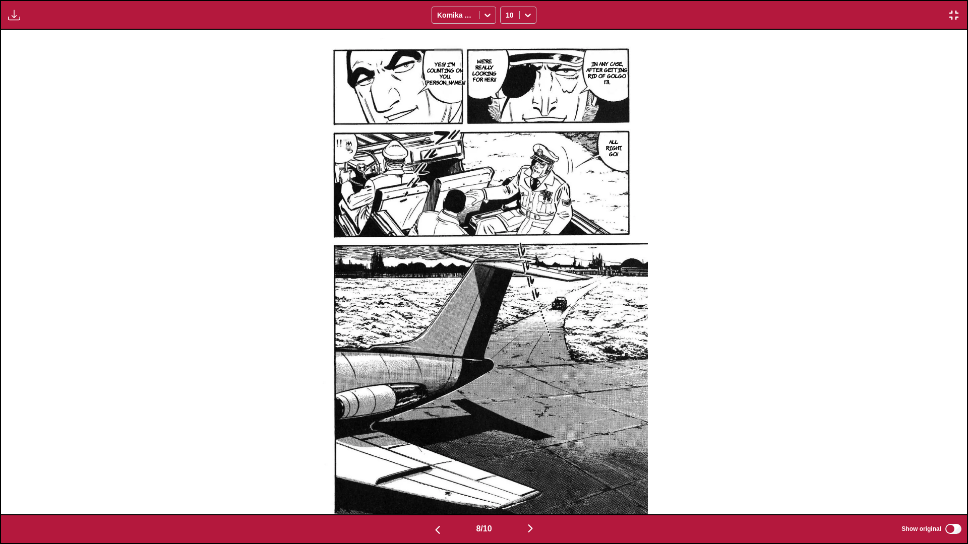
click at [507, 322] on img "button" at bounding box center [530, 529] width 12 height 12
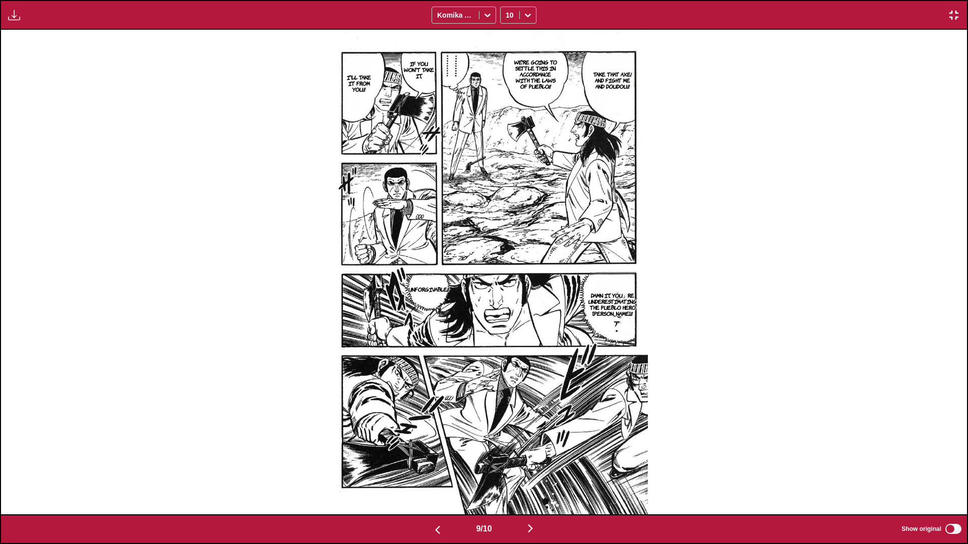
click at [507, 322] on img "button" at bounding box center [530, 529] width 12 height 12
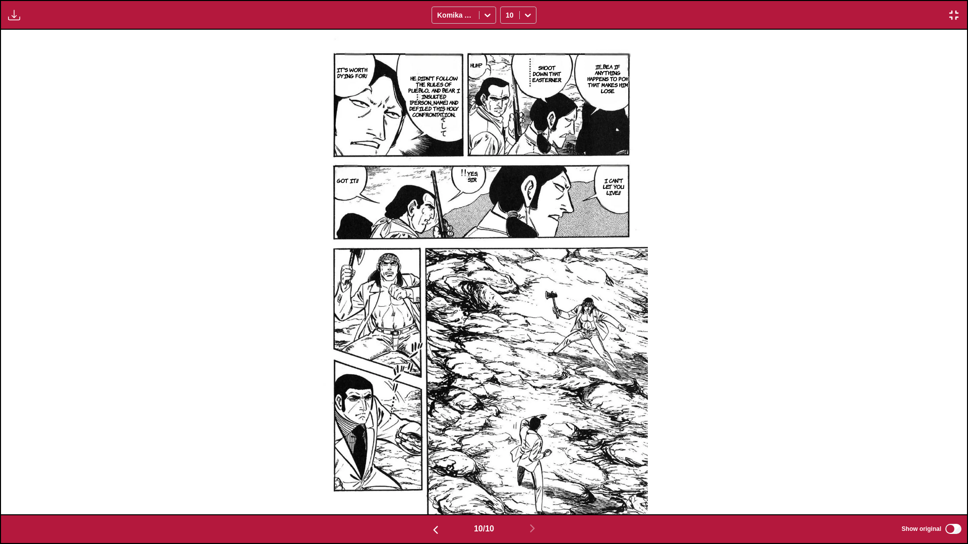
click at [507, 19] on img "button" at bounding box center [953, 15] width 12 height 12
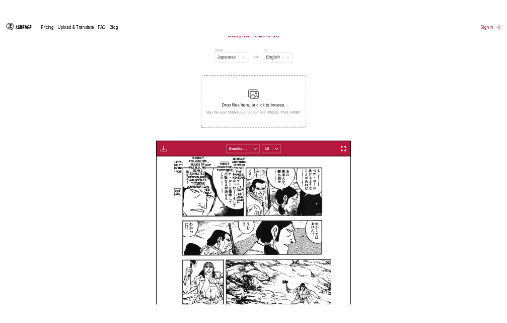
scroll to position [0, 1832]
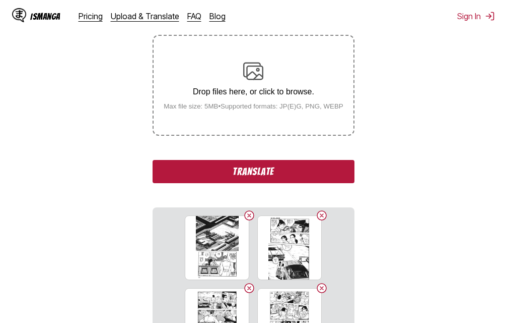
scroll to position [229, 0]
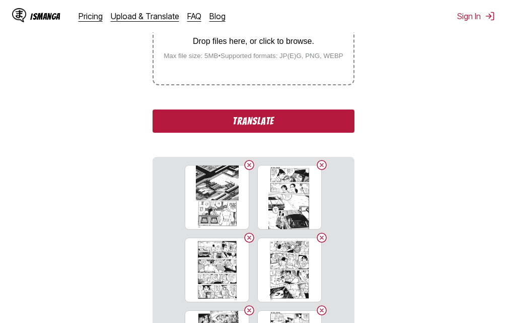
click at [276, 119] on button "Translate" at bounding box center [254, 120] width 202 height 23
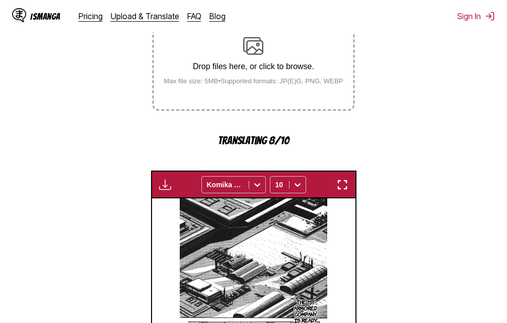
scroll to position [219, 0]
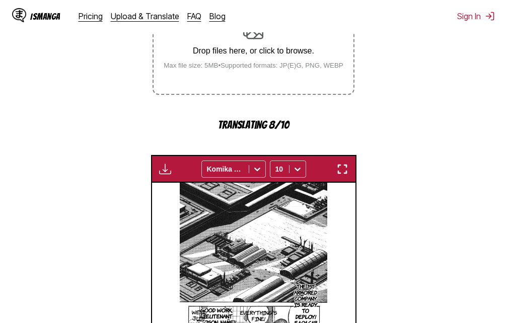
click at [345, 168] on img "button" at bounding box center [343, 169] width 12 height 12
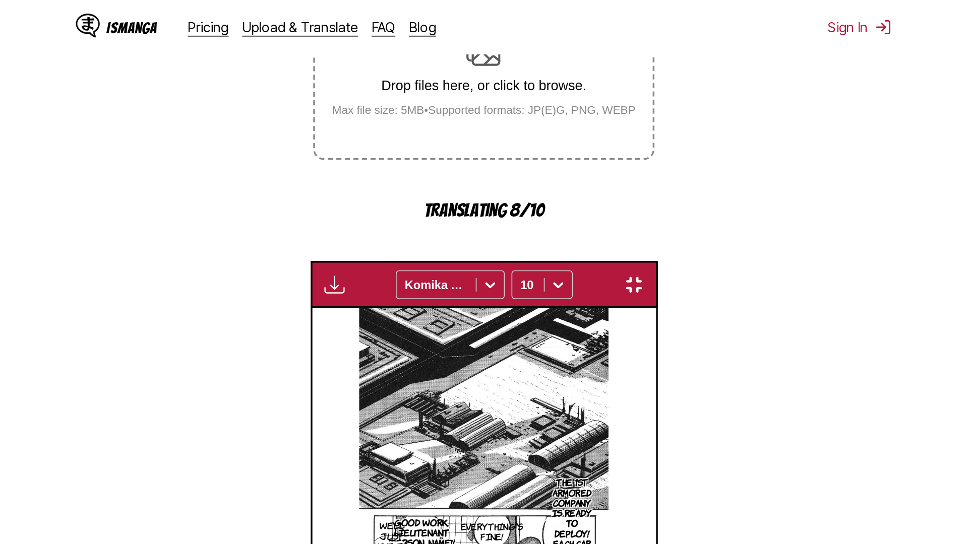
scroll to position [106, 0]
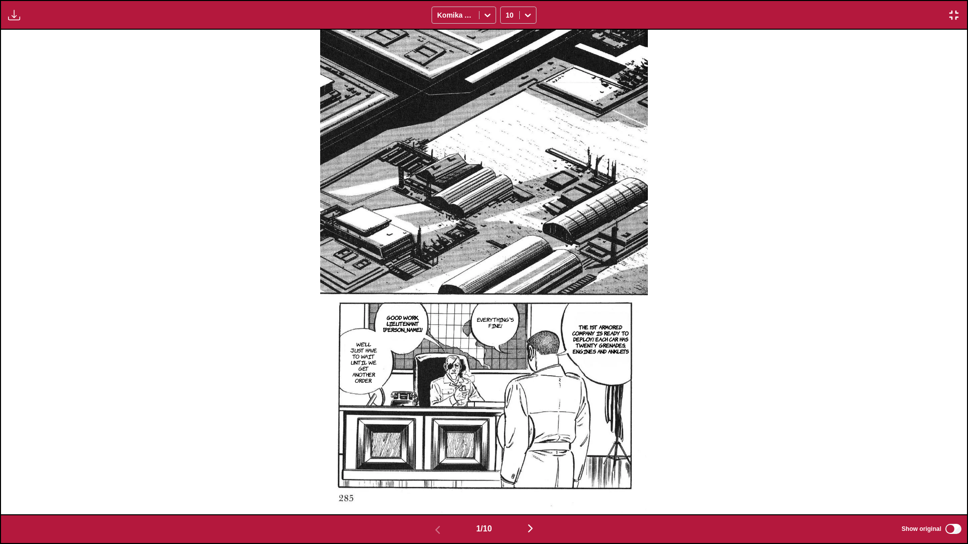
click at [507, 322] on img "button" at bounding box center [530, 529] width 12 height 12
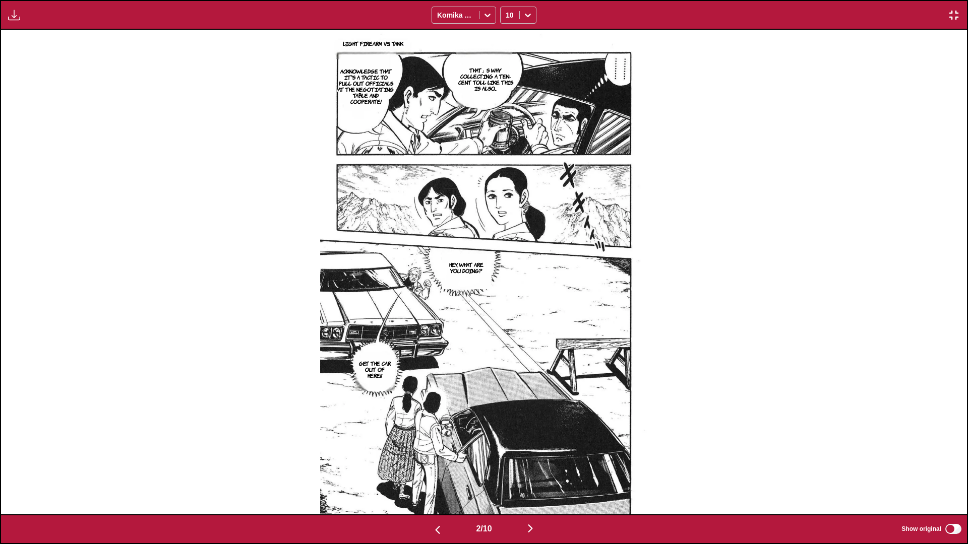
click at [507, 322] on img "button" at bounding box center [530, 529] width 12 height 12
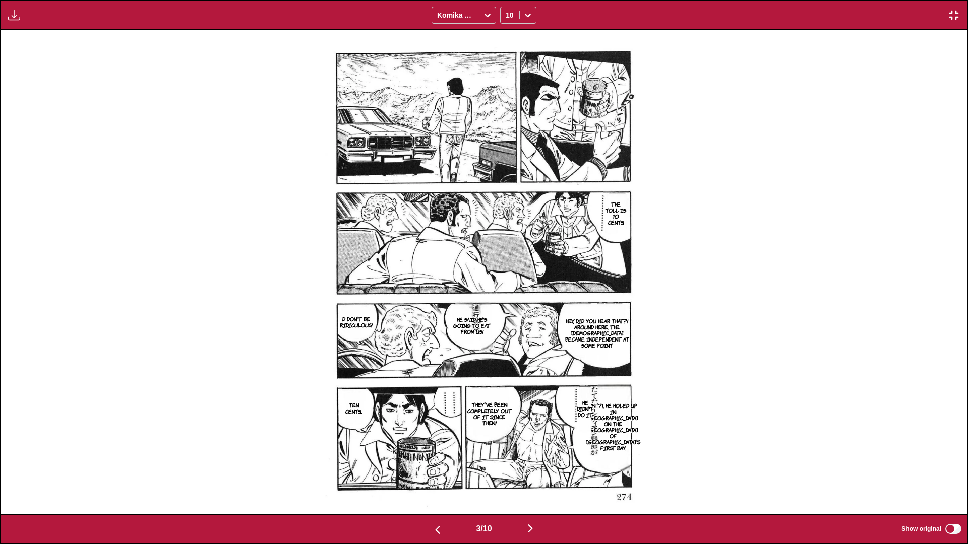
click at [507, 322] on img "button" at bounding box center [530, 529] width 12 height 12
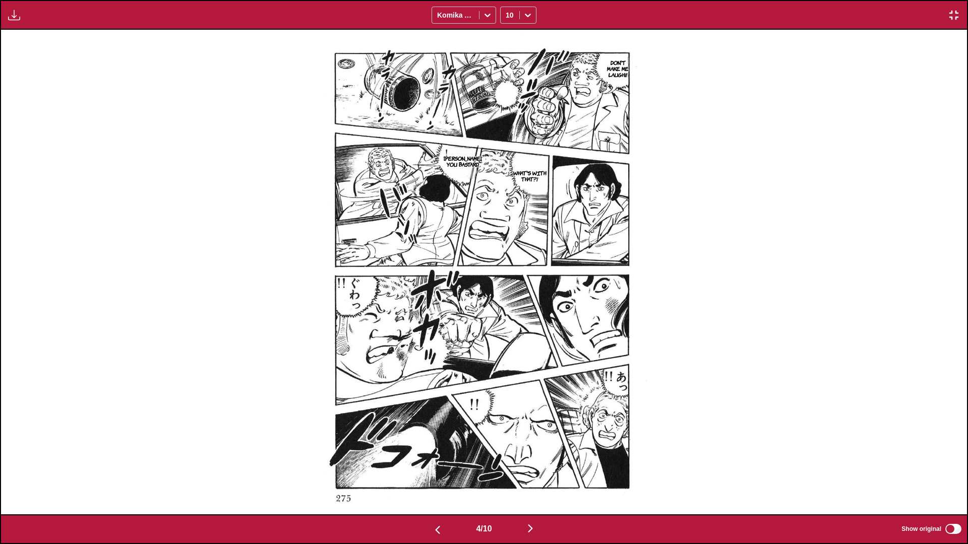
click at [507, 322] on img "button" at bounding box center [530, 529] width 12 height 12
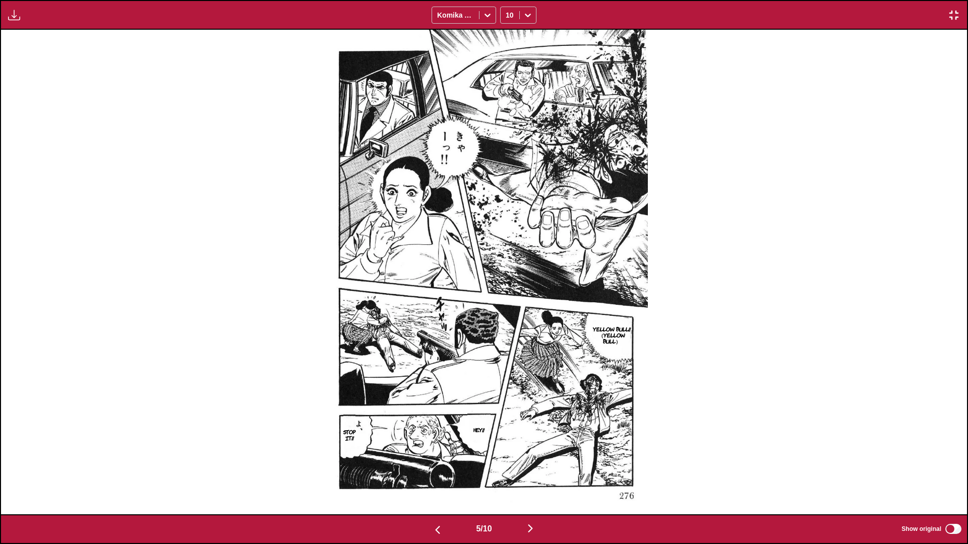
click at [507, 322] on img "button" at bounding box center [530, 529] width 12 height 12
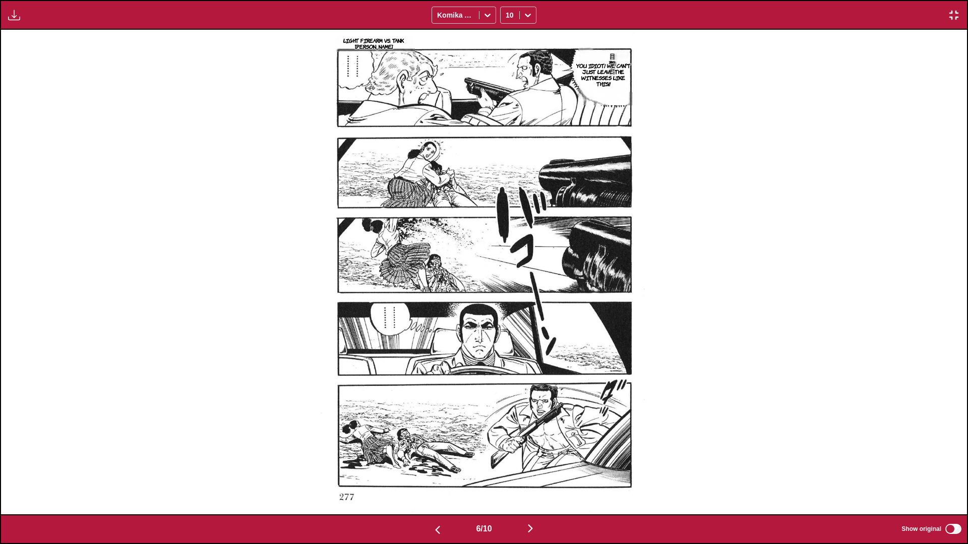
click at [507, 322] on img "button" at bounding box center [530, 529] width 12 height 12
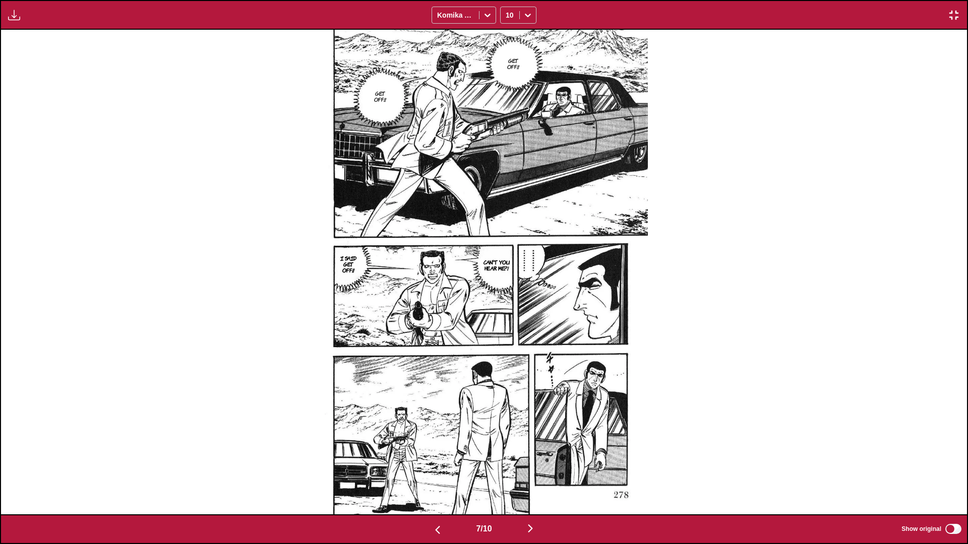
click at [507, 322] on img "button" at bounding box center [530, 529] width 12 height 12
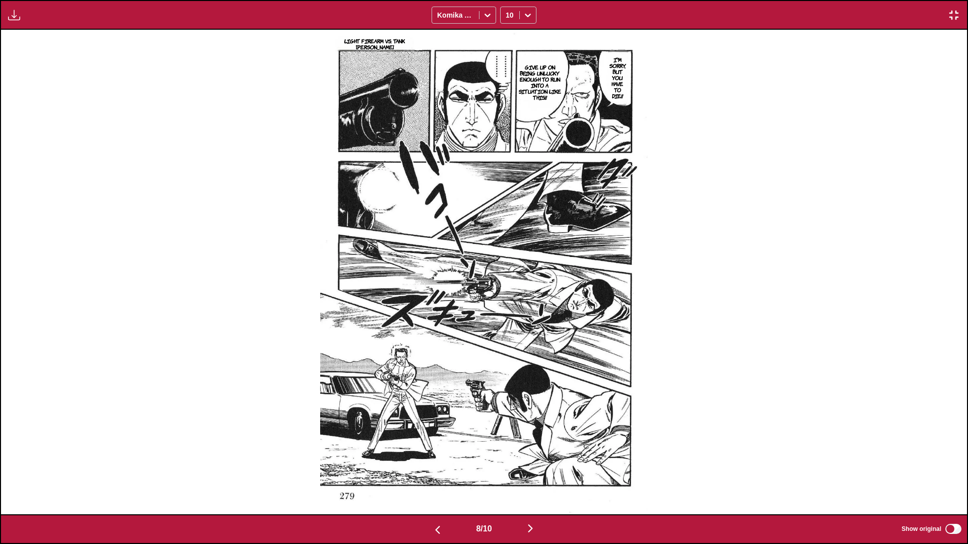
click at [507, 322] on img "button" at bounding box center [530, 529] width 12 height 12
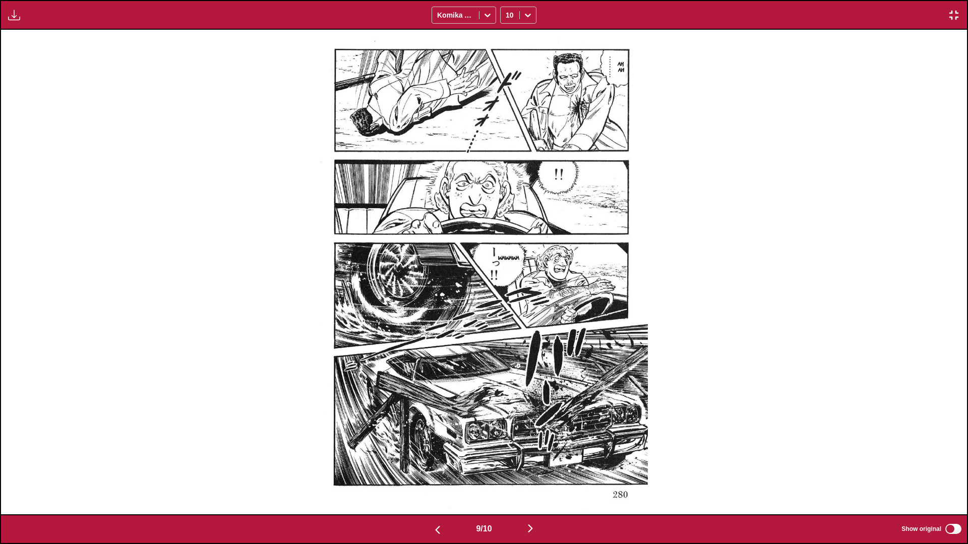
click at [507, 322] on img "button" at bounding box center [530, 529] width 12 height 12
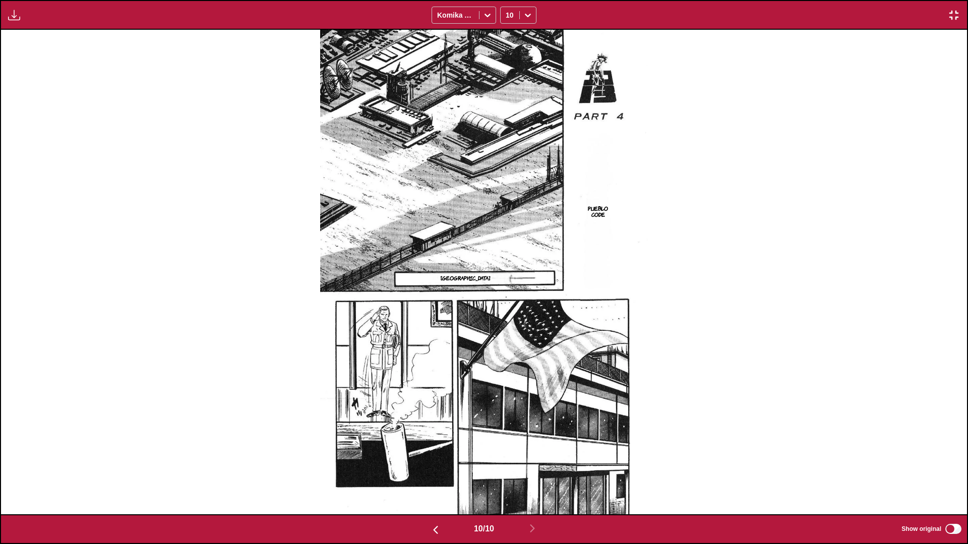
click at [507, 20] on img "button" at bounding box center [953, 15] width 12 height 12
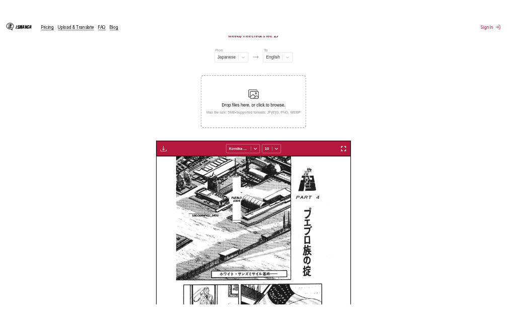
scroll to position [0, 1832]
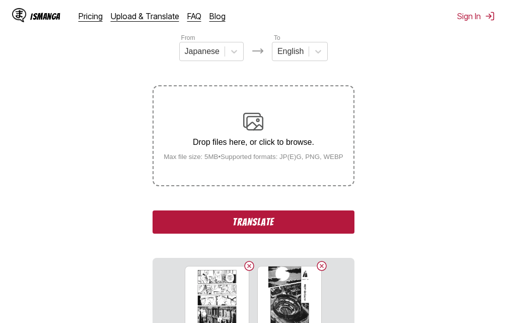
click at [297, 225] on button "Translate" at bounding box center [254, 221] width 202 height 23
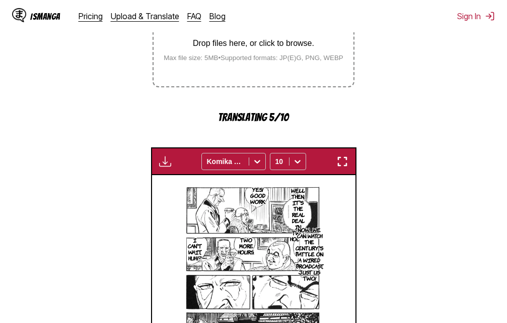
scroll to position [226, 0]
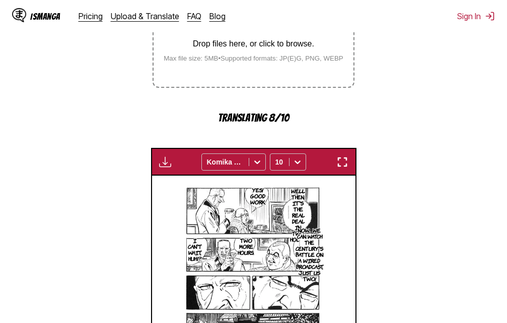
click at [340, 163] on img "button" at bounding box center [343, 162] width 12 height 12
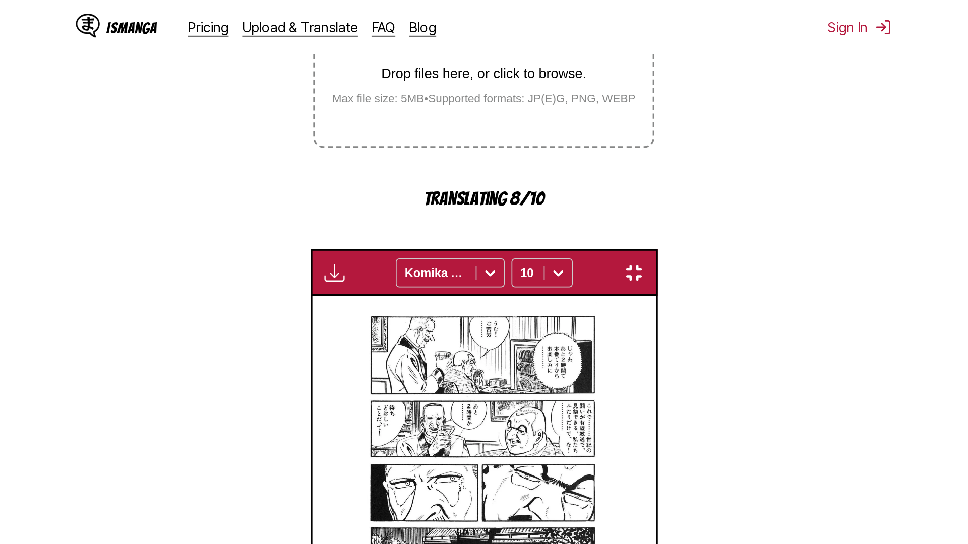
scroll to position [106, 0]
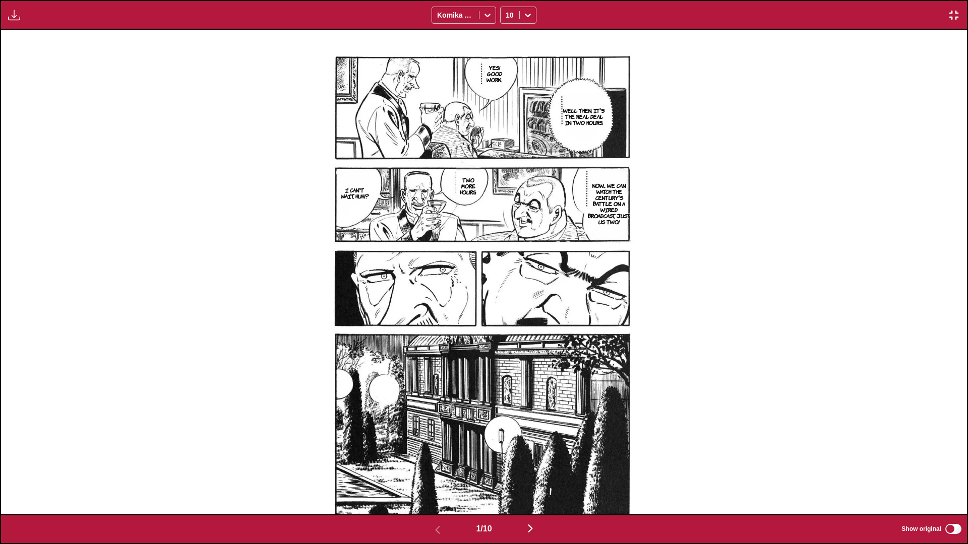
click at [507, 322] on img "button" at bounding box center [530, 529] width 12 height 12
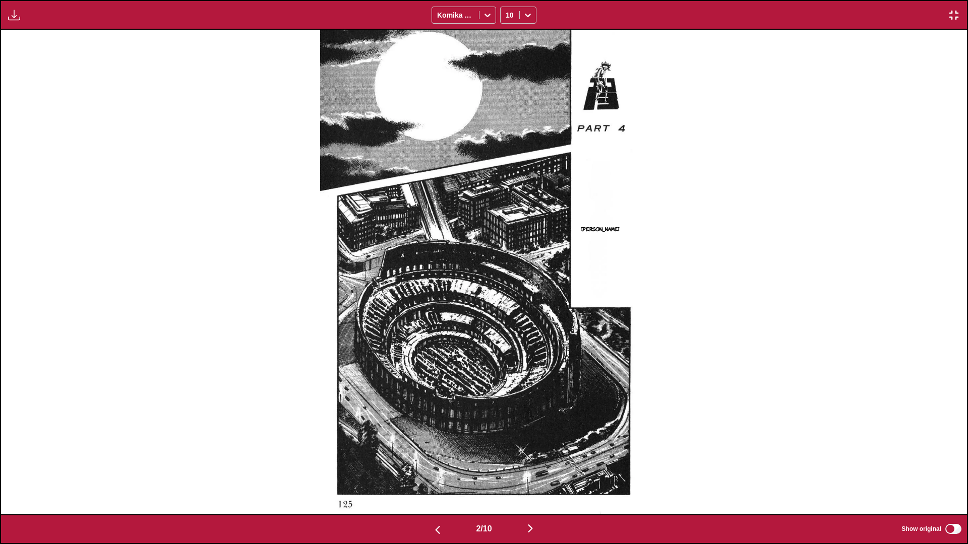
click at [507, 322] on img "button" at bounding box center [530, 529] width 12 height 12
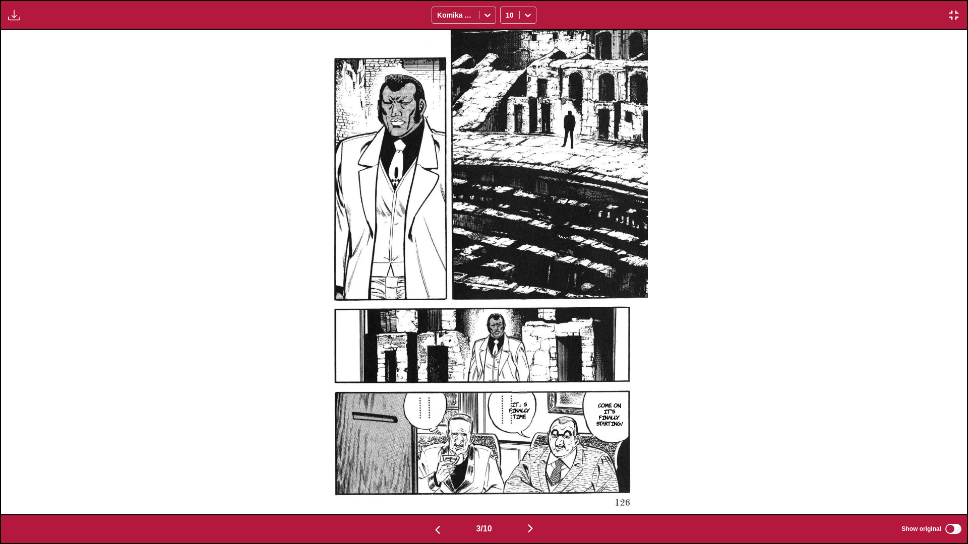
click at [507, 322] on img "button" at bounding box center [530, 529] width 12 height 12
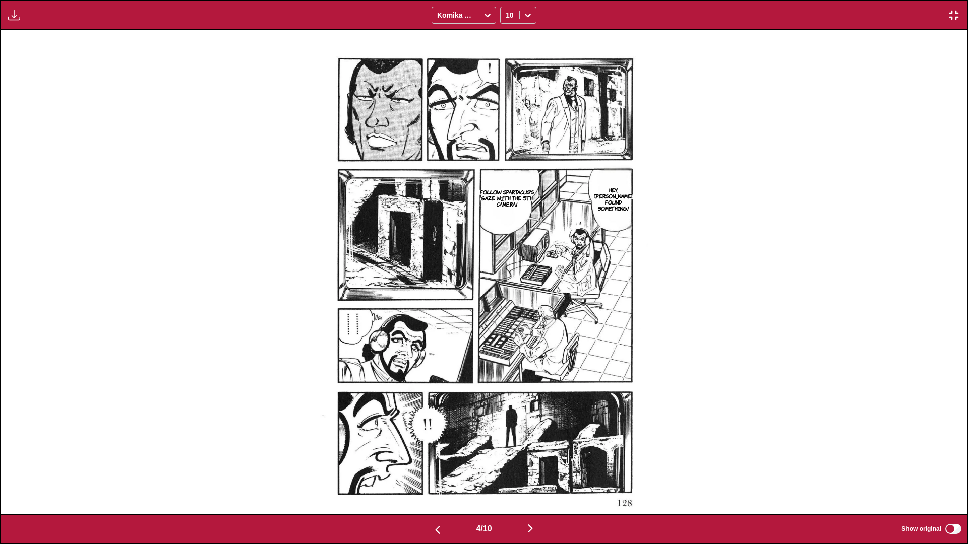
click at [507, 322] on img "button" at bounding box center [530, 529] width 12 height 12
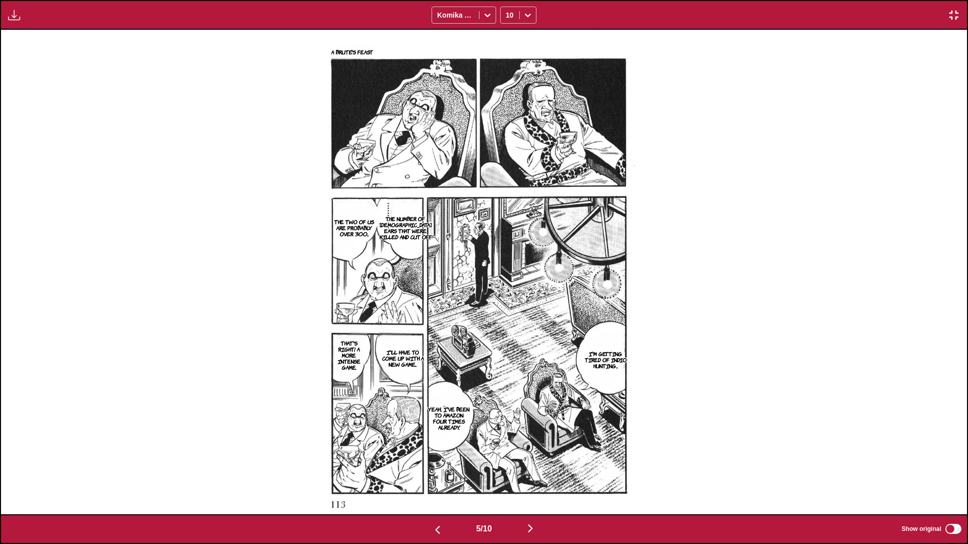
click at [507, 322] on img "button" at bounding box center [530, 529] width 12 height 12
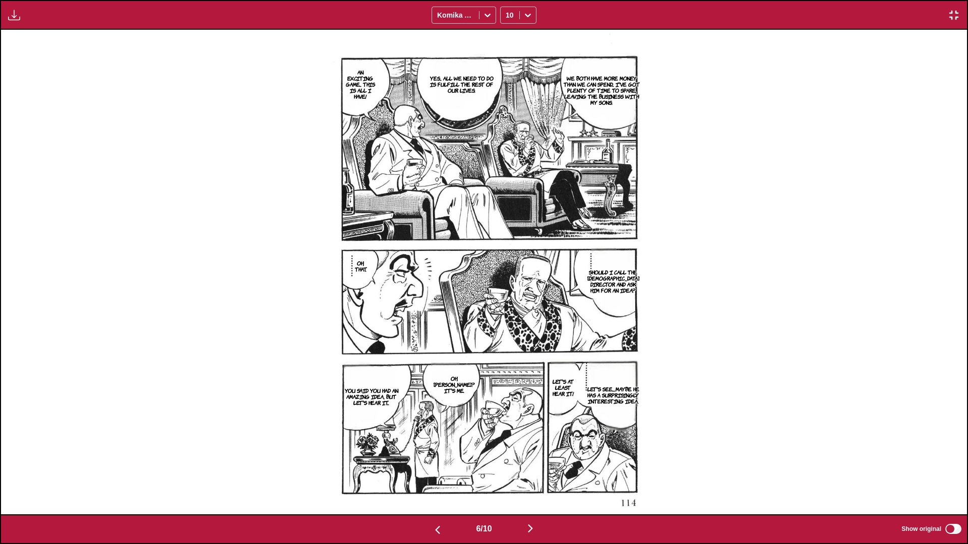
click at [507, 322] on img "button" at bounding box center [530, 529] width 12 height 12
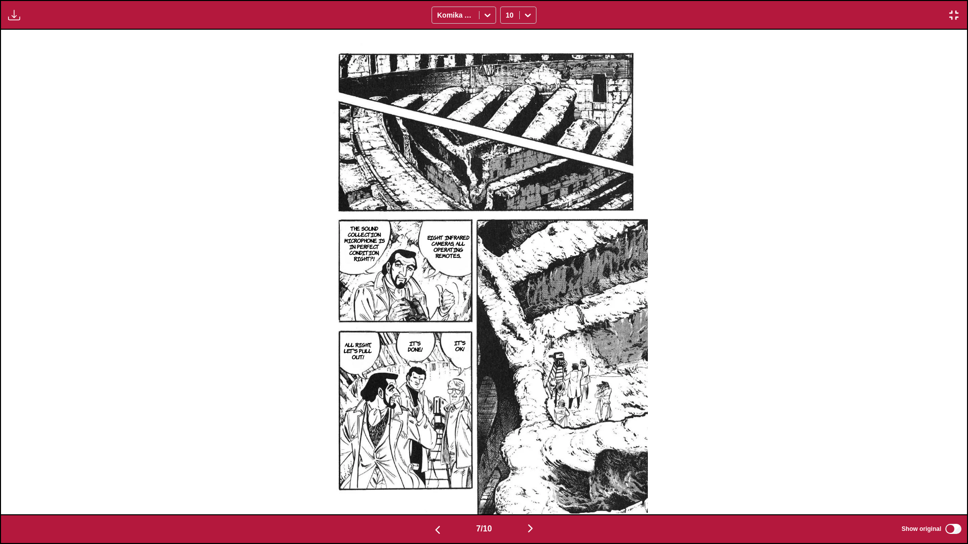
click at [507, 322] on img "button" at bounding box center [530, 529] width 12 height 12
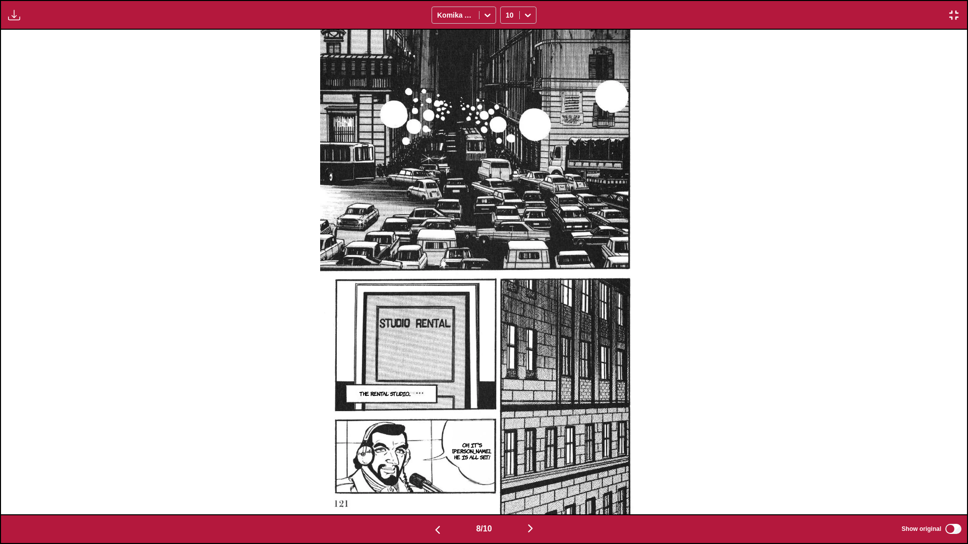
click at [507, 322] on img "button" at bounding box center [530, 529] width 12 height 12
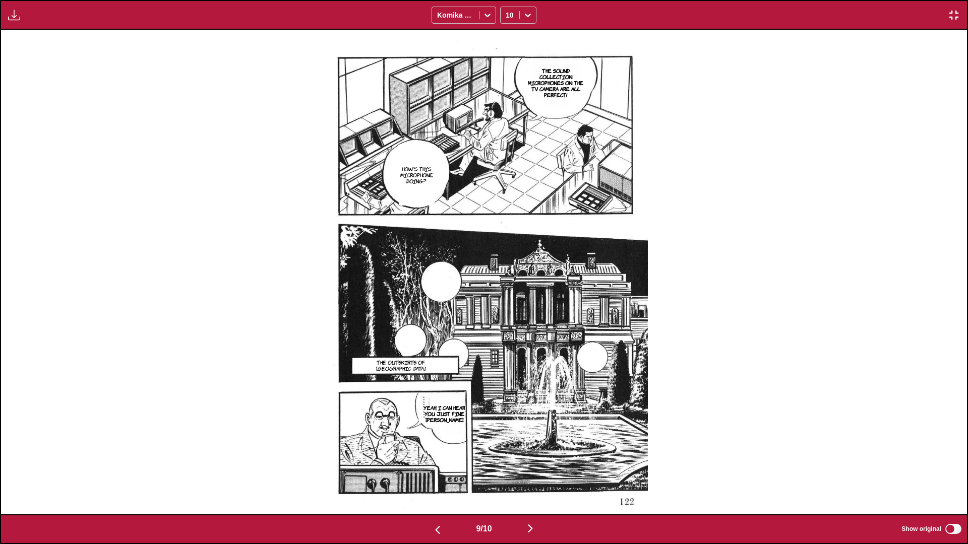
click at [507, 322] on img "button" at bounding box center [530, 529] width 12 height 12
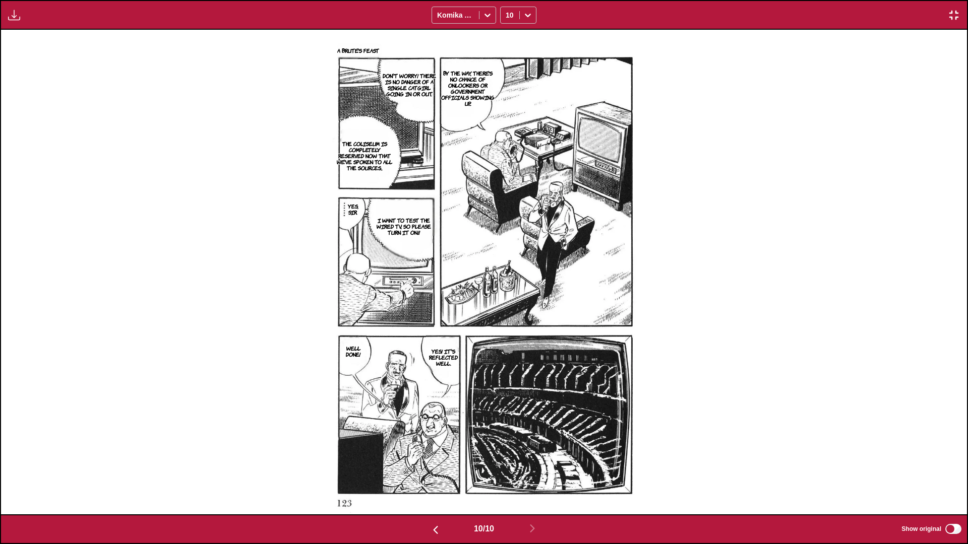
click at [507, 18] on img "button" at bounding box center [953, 15] width 12 height 12
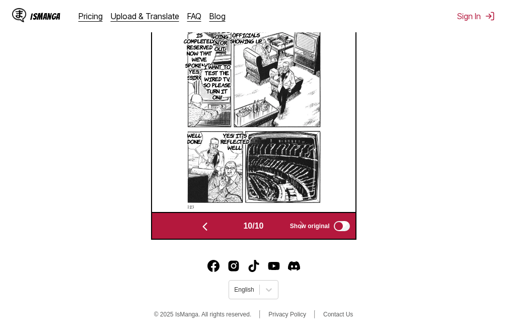
scroll to position [385, 0]
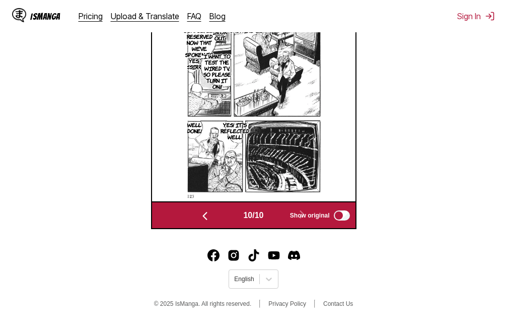
click at [201, 215] on img "button" at bounding box center [205, 216] width 12 height 12
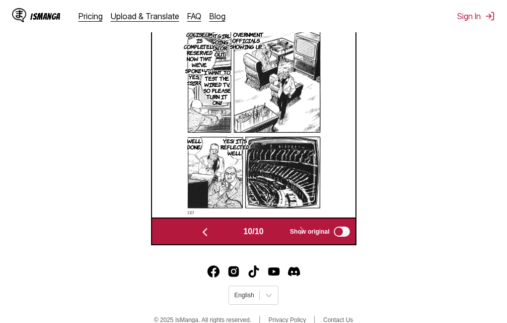
scroll to position [0, 1629]
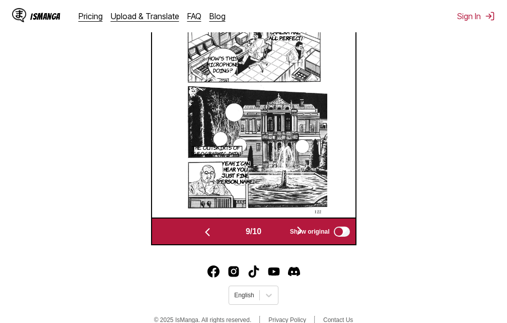
click at [202, 234] on img "button" at bounding box center [208, 232] width 12 height 12
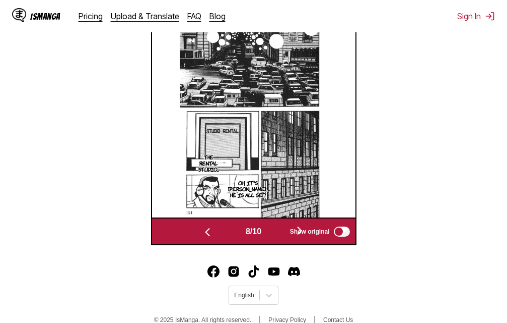
click at [202, 234] on img "button" at bounding box center [208, 232] width 12 height 12
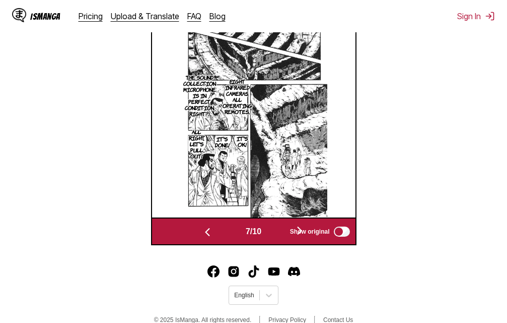
click at [202, 234] on img "button" at bounding box center [208, 232] width 12 height 12
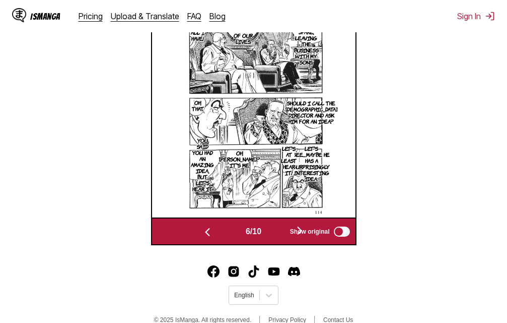
click at [202, 234] on img "button" at bounding box center [208, 232] width 12 height 12
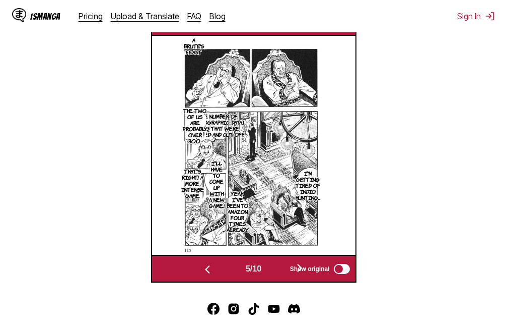
scroll to position [267, 0]
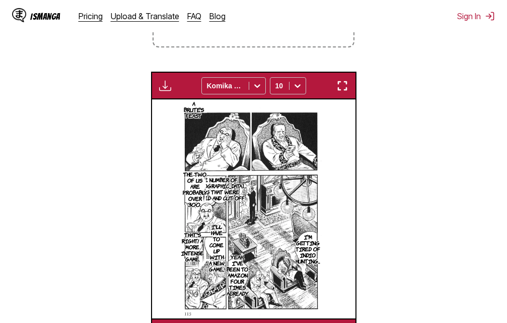
click at [338, 82] on img "button" at bounding box center [343, 86] width 12 height 12
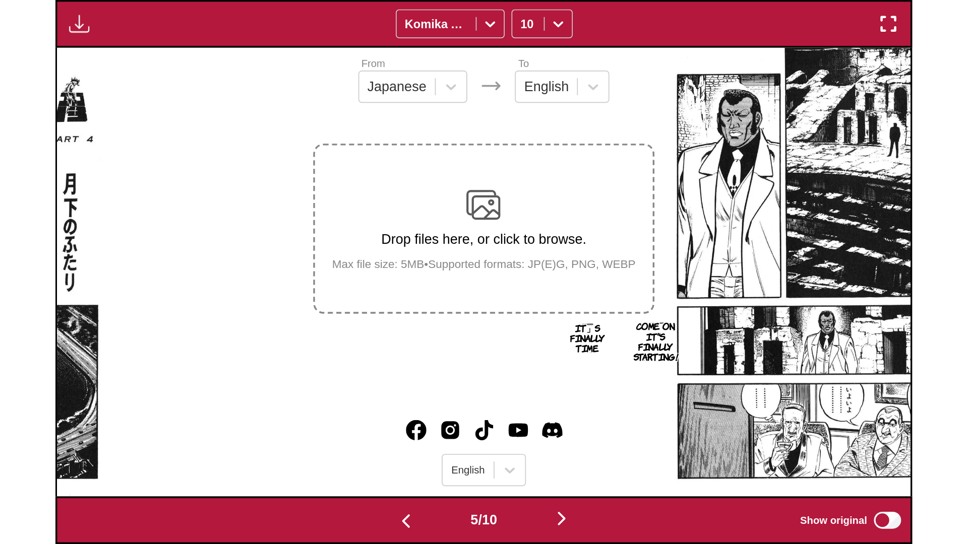
scroll to position [0, 3862]
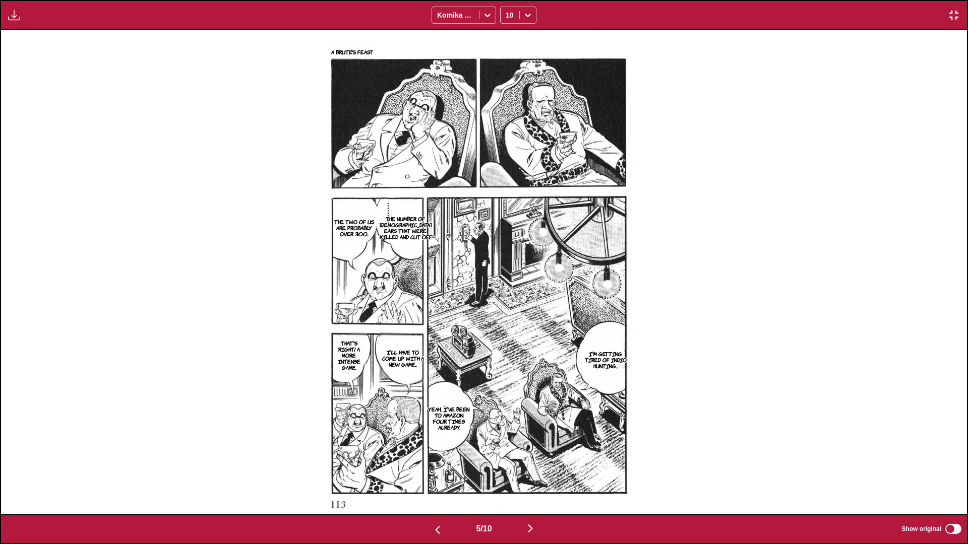
click at [507, 15] on img "button" at bounding box center [953, 15] width 12 height 12
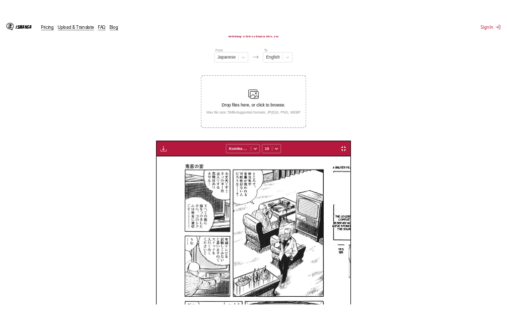
scroll to position [0, 814]
